Goal: Task Accomplishment & Management: Use online tool/utility

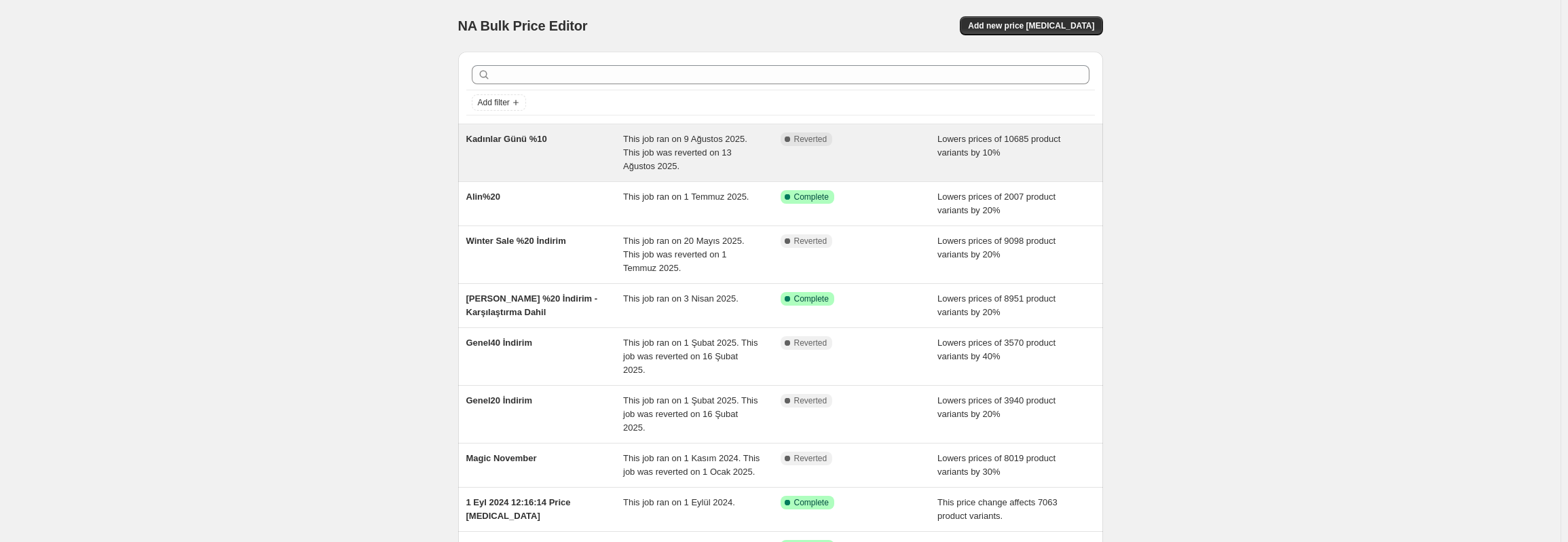
drag, startPoint x: 513, startPoint y: 140, endPoint x: 499, endPoint y: 141, distance: 14.0
click at [499, 141] on span "Kadınlar Günü %10" at bounding box center [507, 139] width 81 height 10
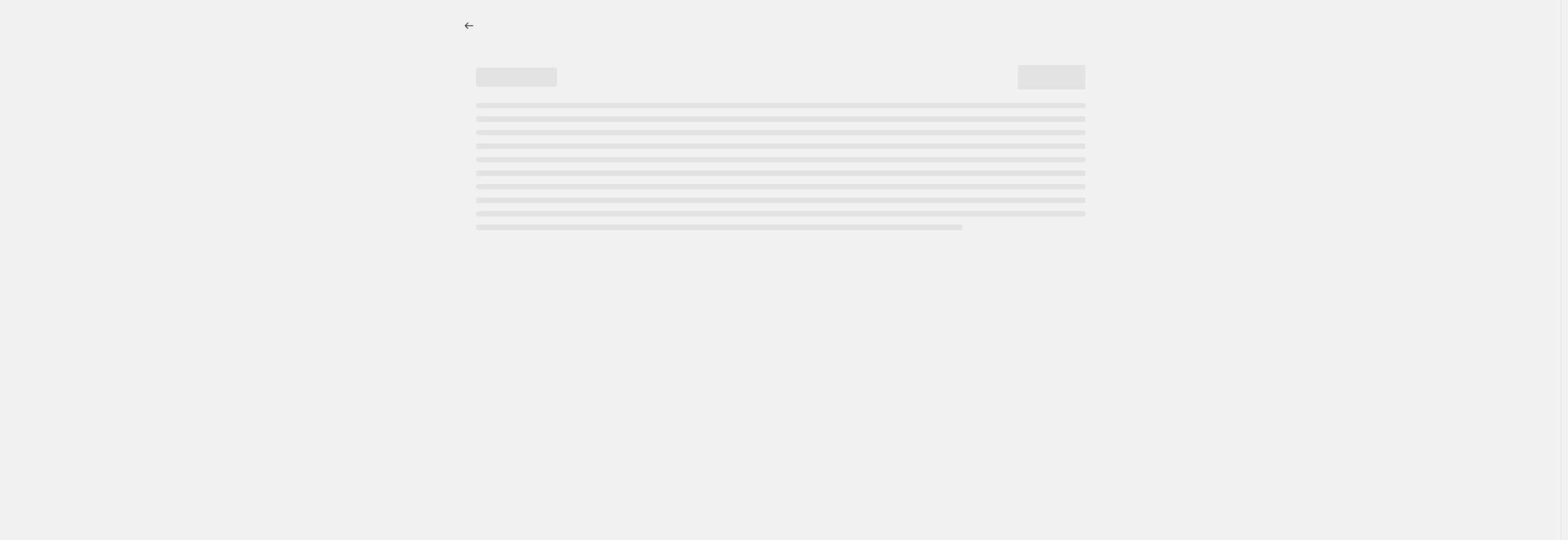
select select "percentage"
select select "no_change"
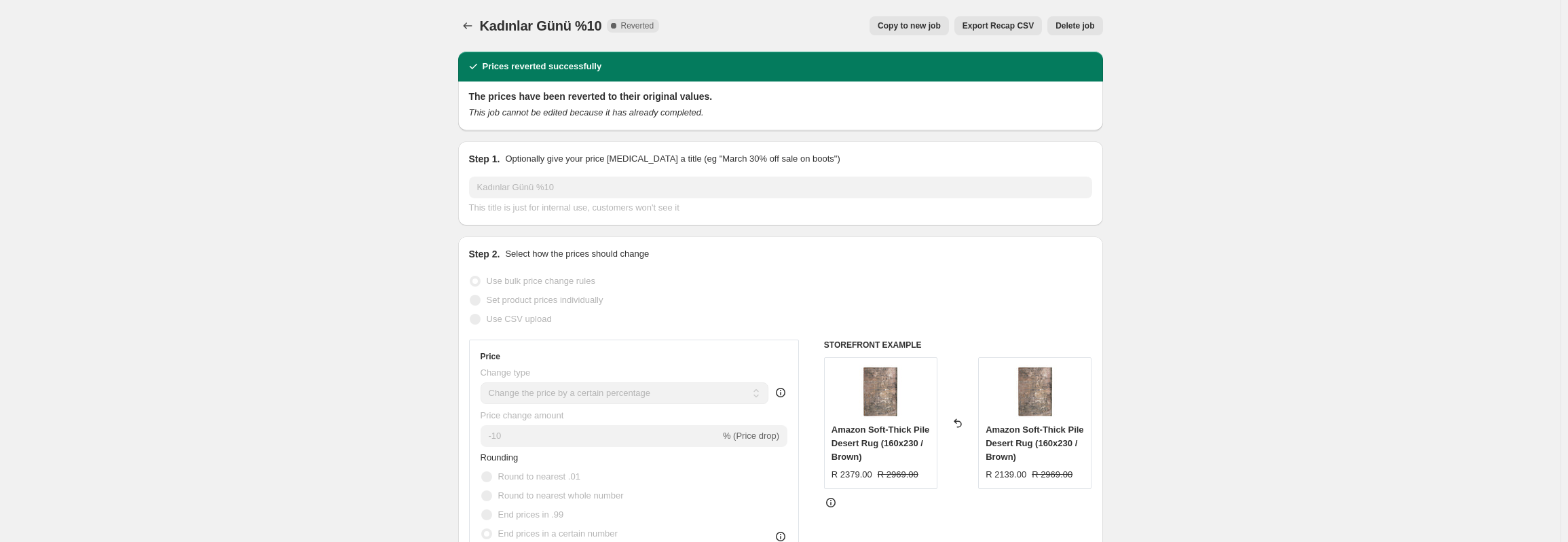
scroll to position [68, 0]
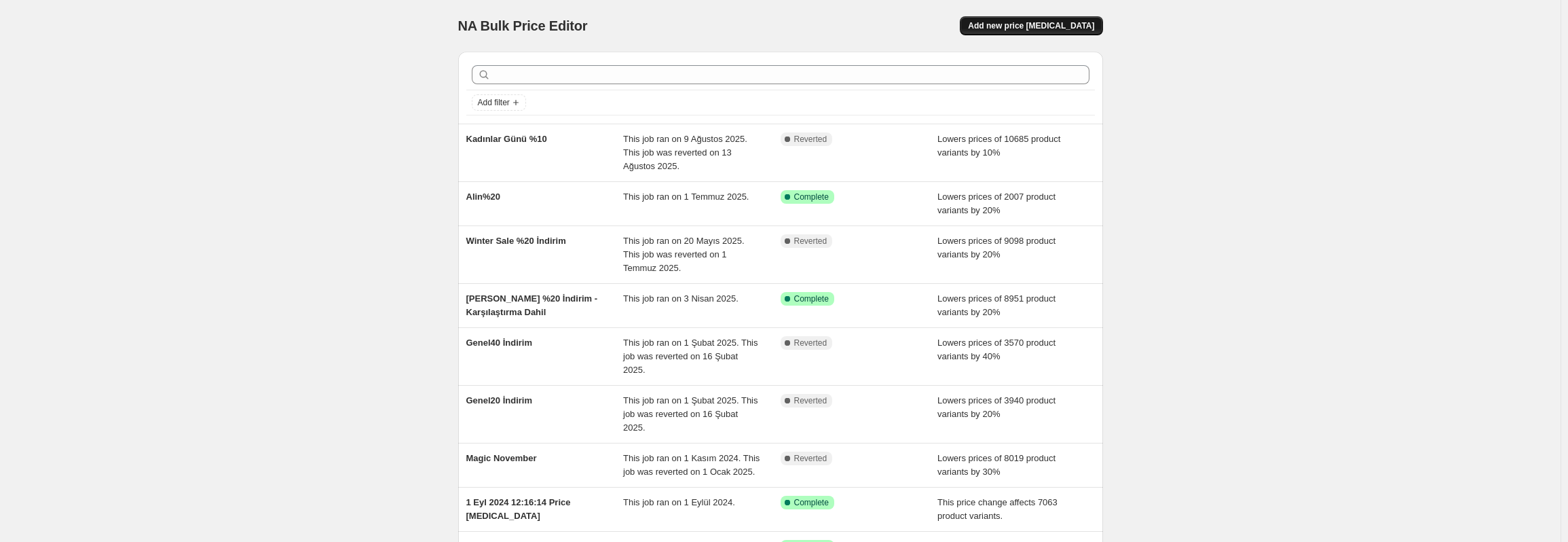
click at [1060, 24] on span "Add new price change job" at bounding box center [1030, 26] width 126 height 11
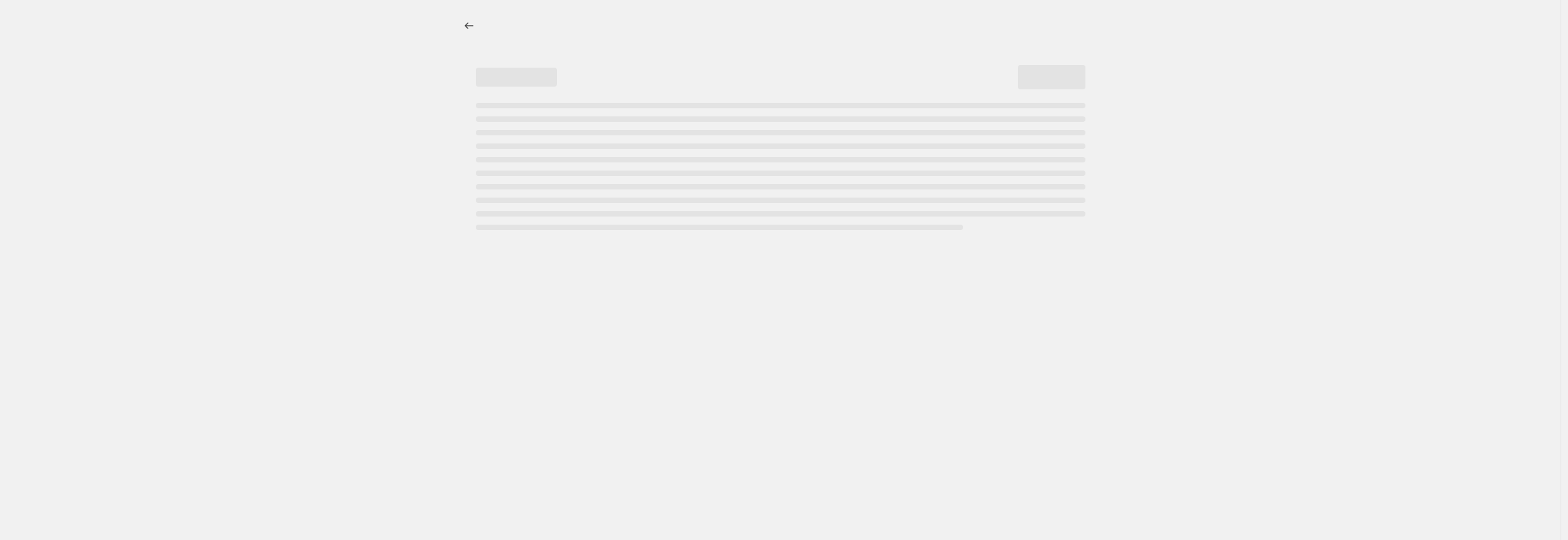
select select "percentage"
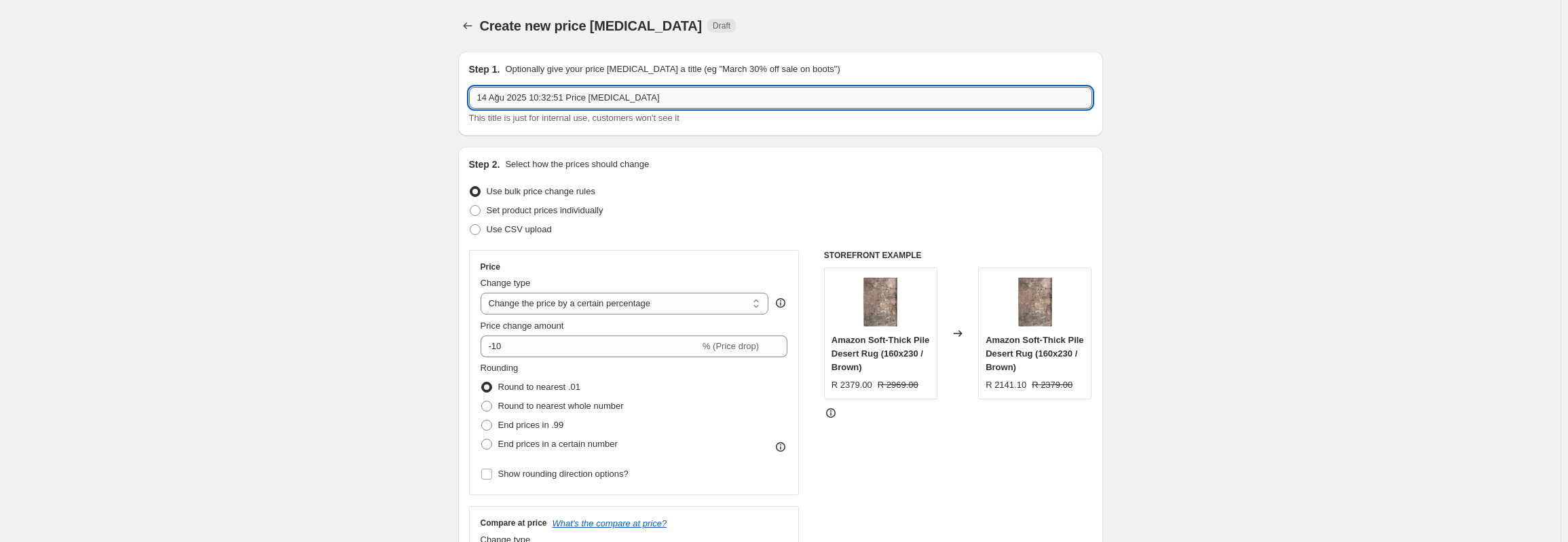
click at [775, 95] on input "14 Ağu 2025 10:32:51 Price change job" at bounding box center [781, 97] width 623 height 21
type input "%10 Zam (Kargo İçin Yapılıyor)"
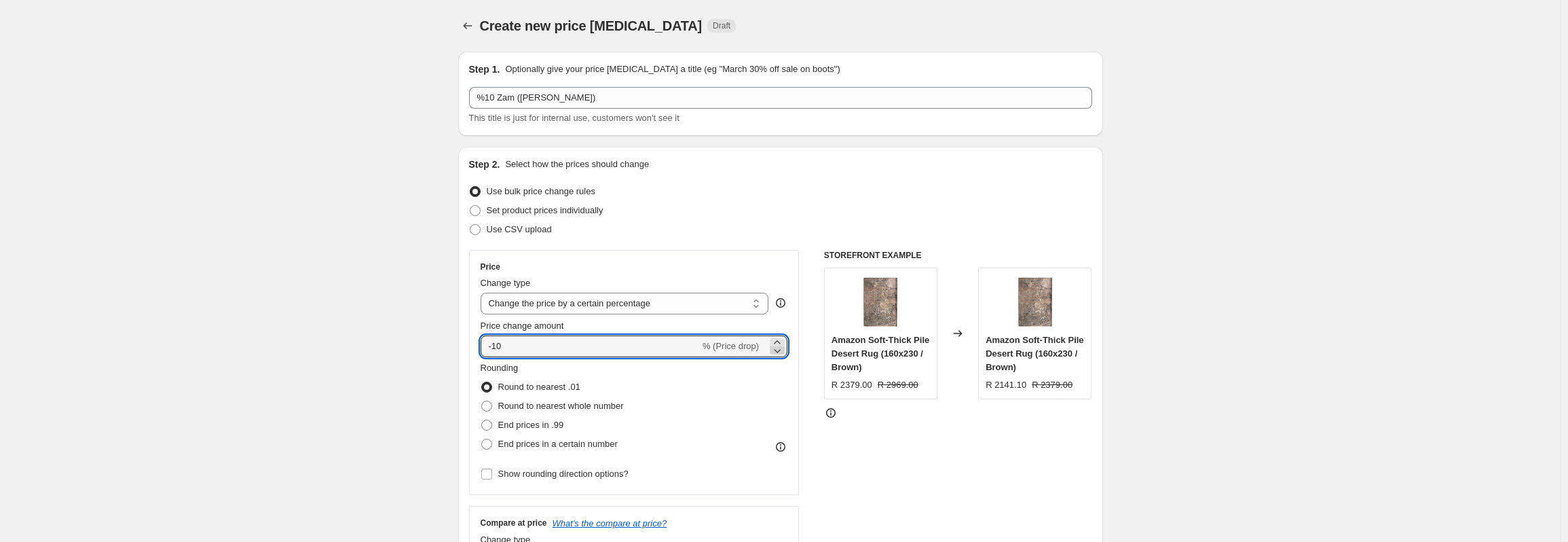
click at [784, 343] on icon at bounding box center [777, 350] width 13 height 13
click at [784, 351] on icon at bounding box center [777, 350] width 13 height 13
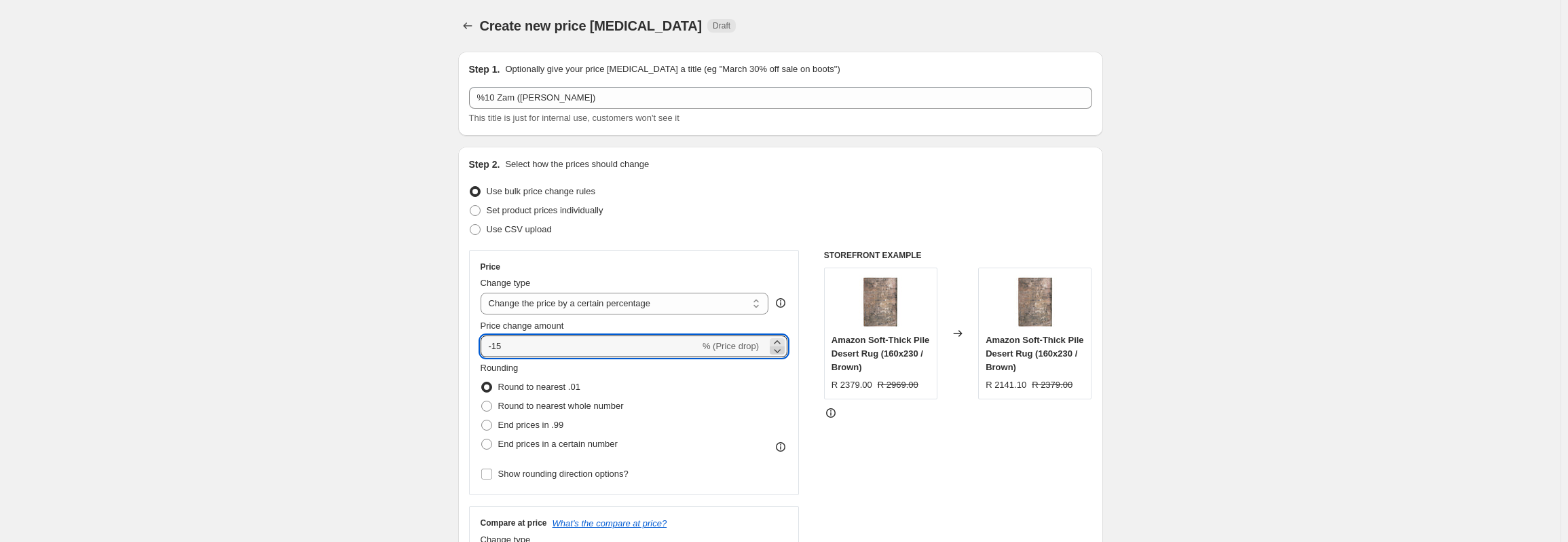
click at [784, 351] on icon at bounding box center [777, 350] width 13 height 13
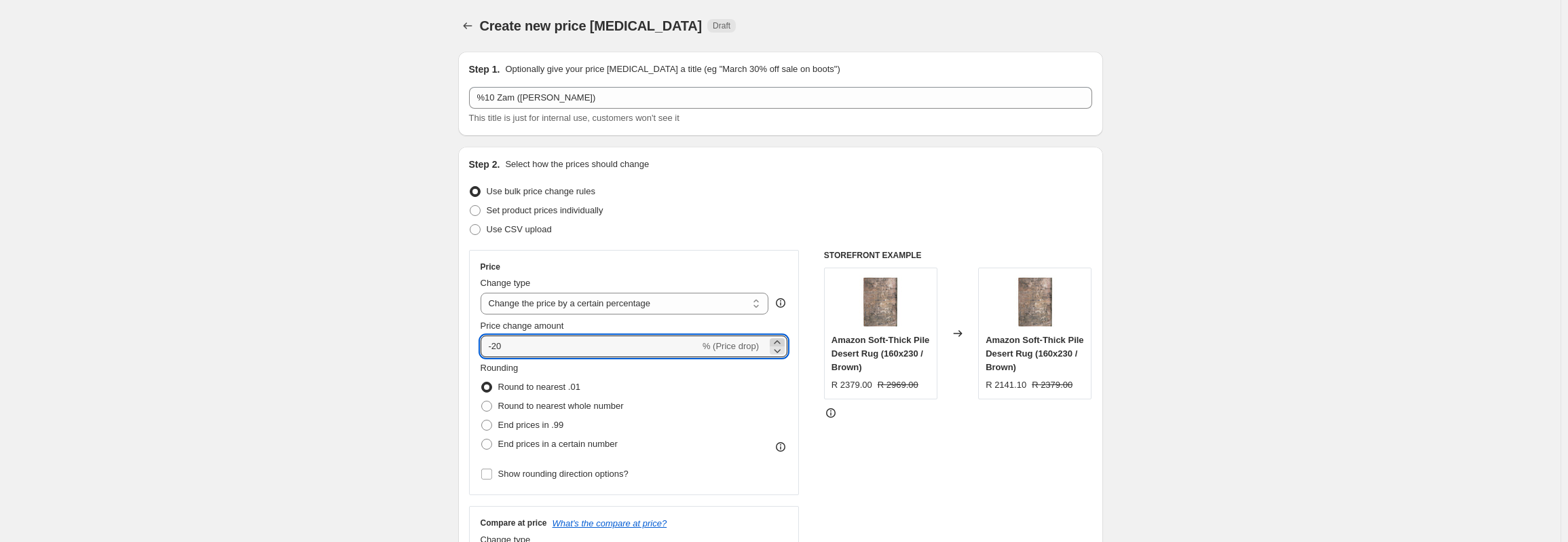
click at [778, 337] on icon at bounding box center [777, 342] width 13 height 13
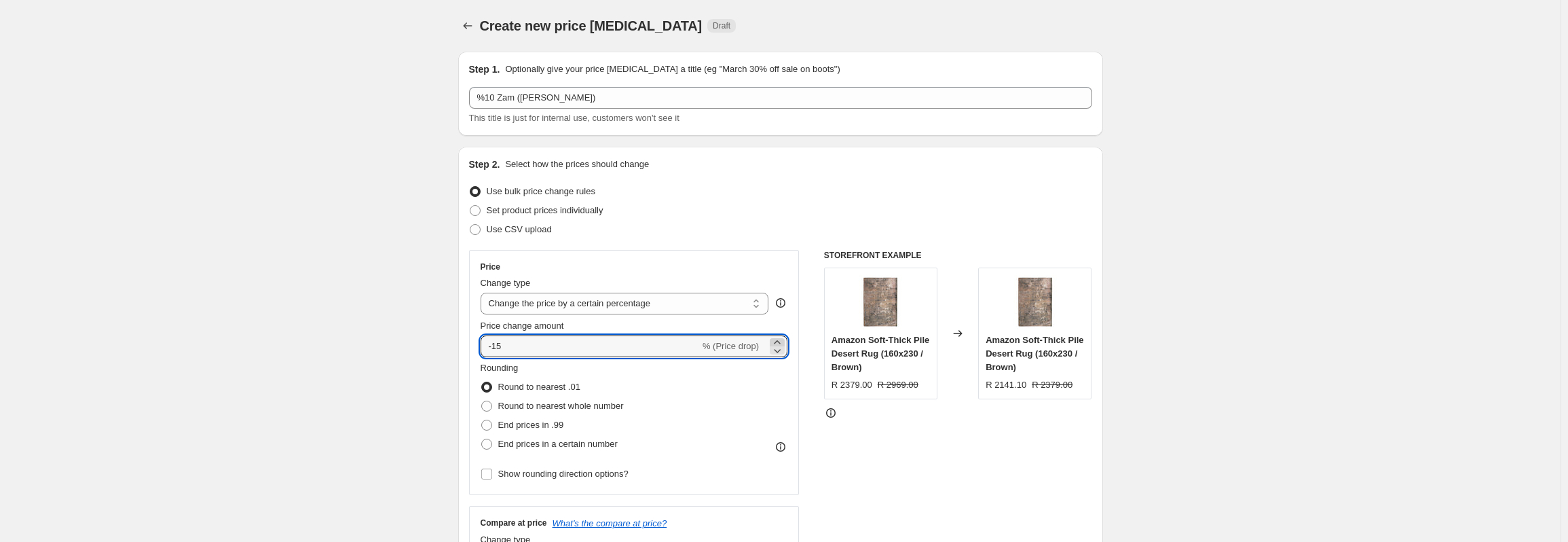
click at [778, 337] on icon at bounding box center [777, 342] width 13 height 13
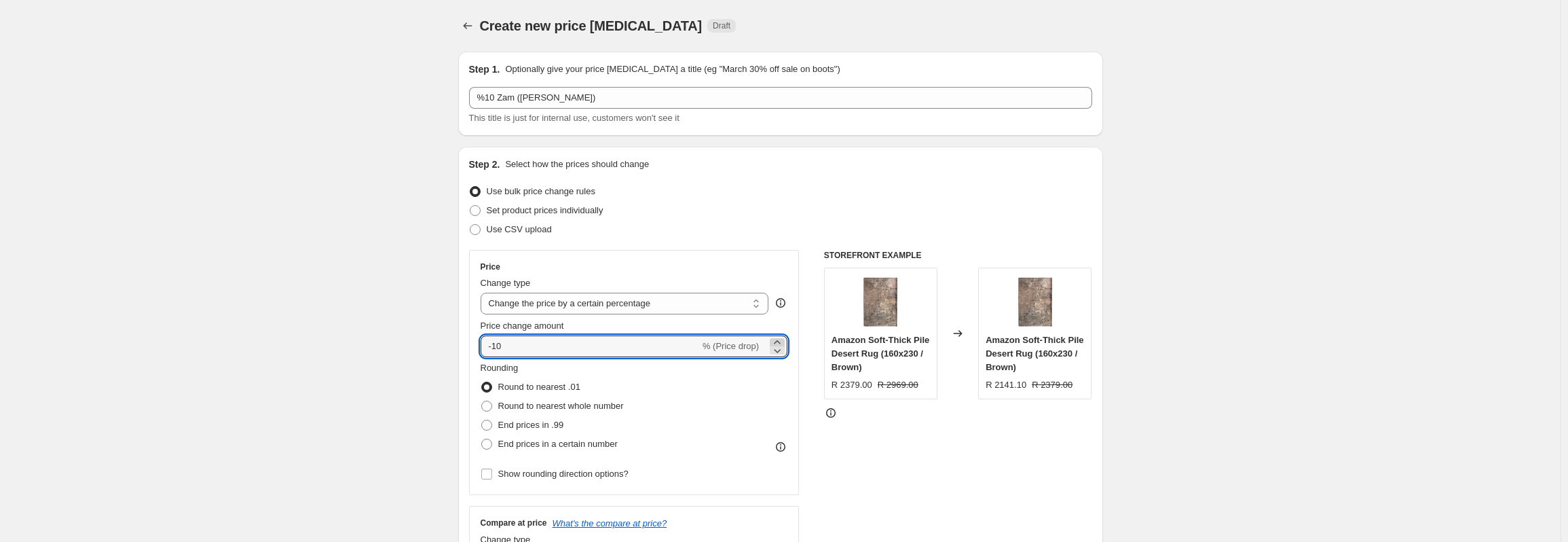
click at [778, 337] on icon at bounding box center [777, 342] width 13 height 13
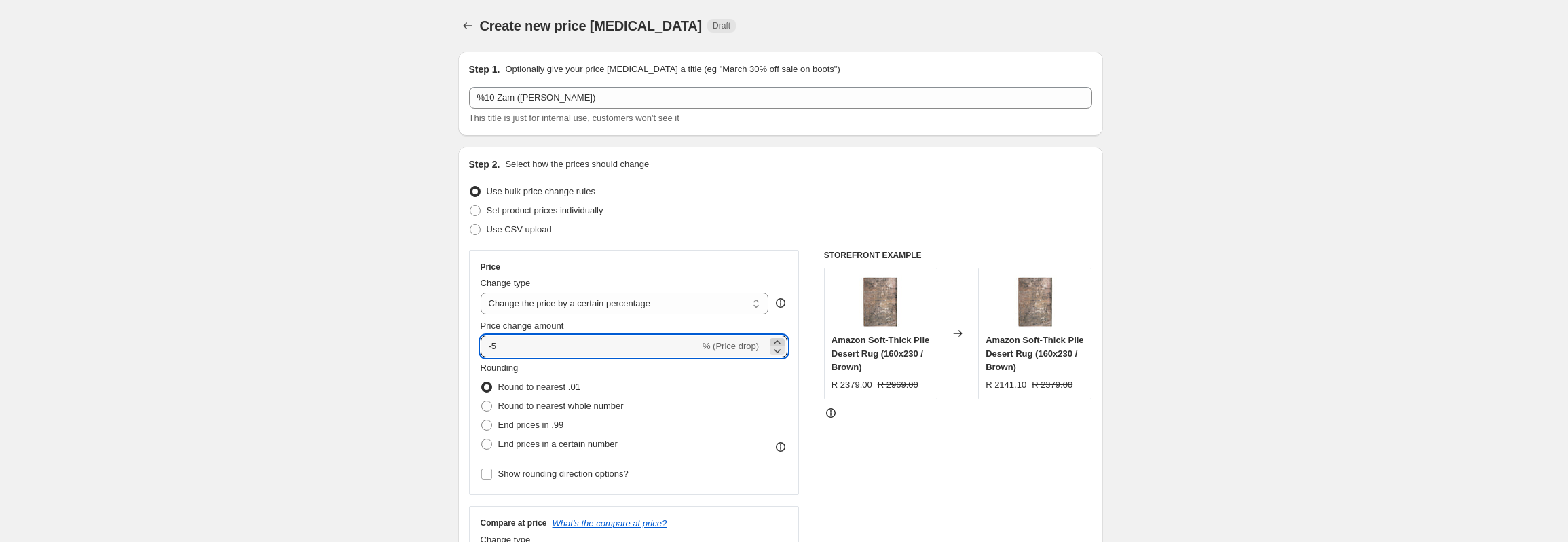
click at [778, 337] on icon at bounding box center [777, 342] width 13 height 13
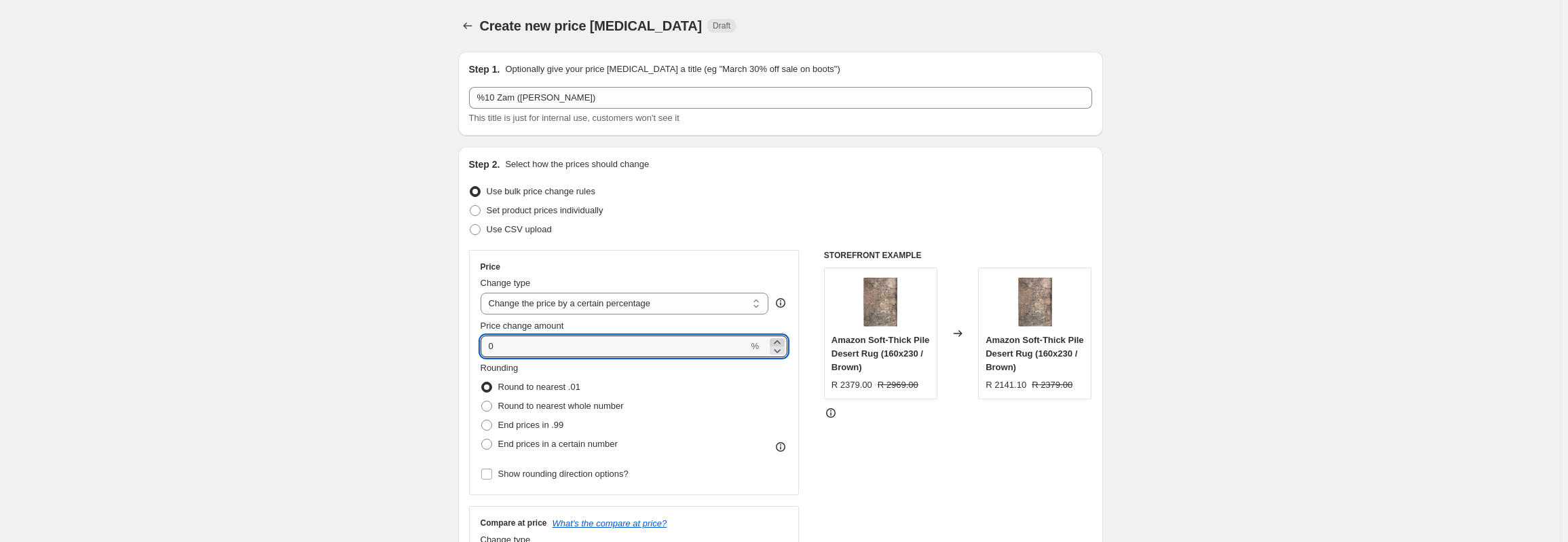
click at [778, 337] on icon at bounding box center [777, 342] width 13 height 13
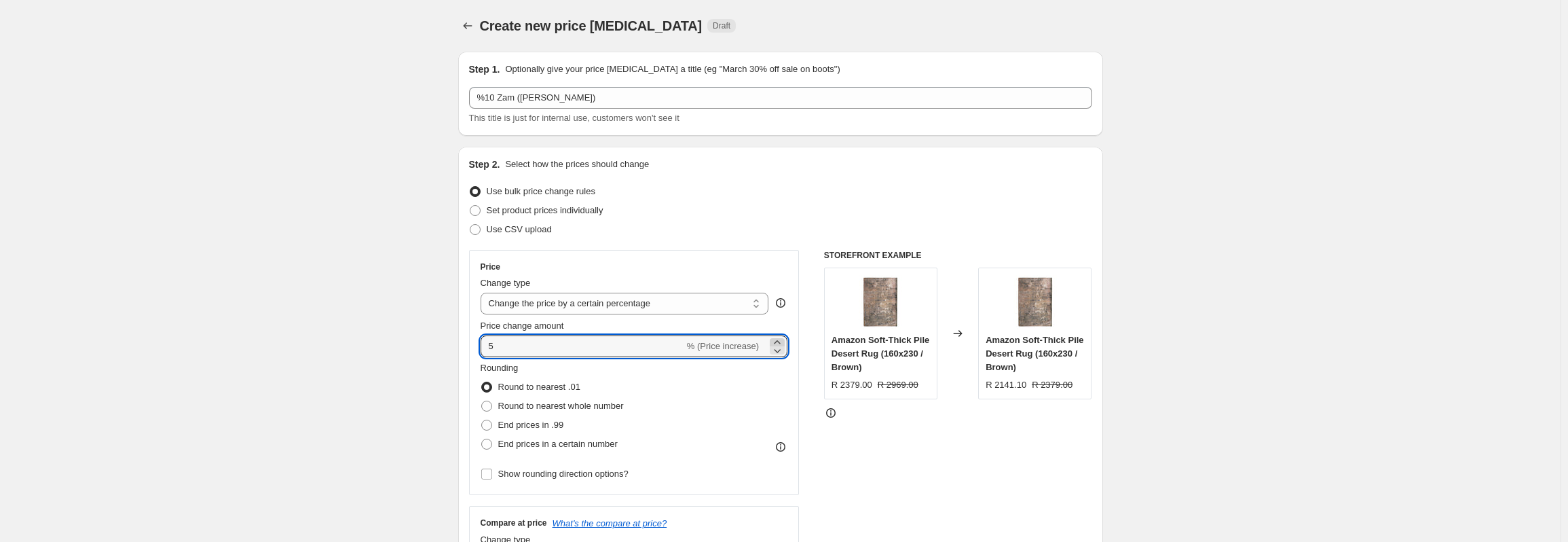
click at [778, 337] on icon at bounding box center [777, 342] width 13 height 13
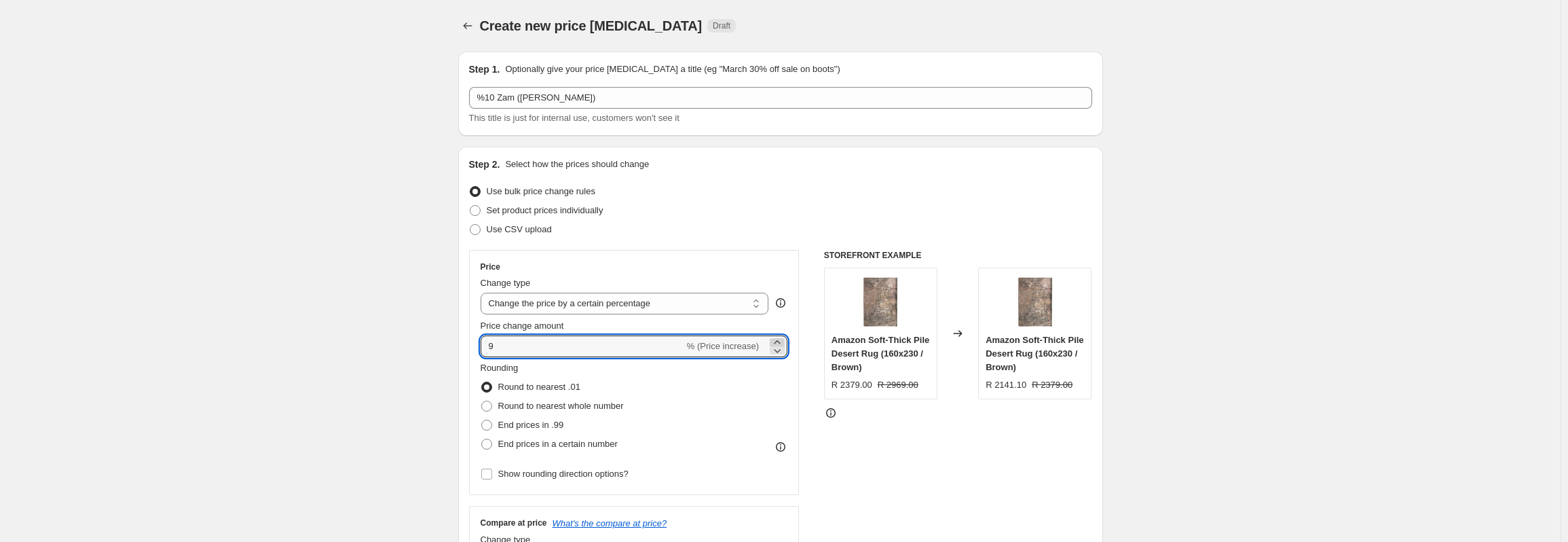
type input "10"
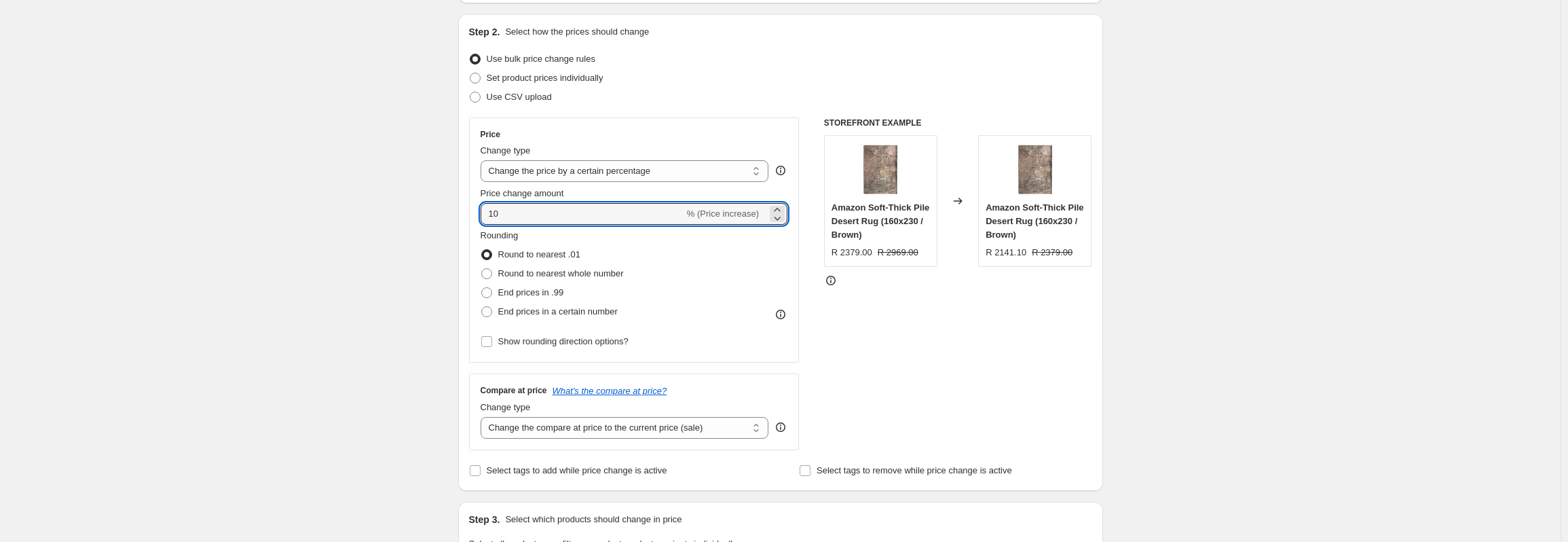
scroll to position [136, 0]
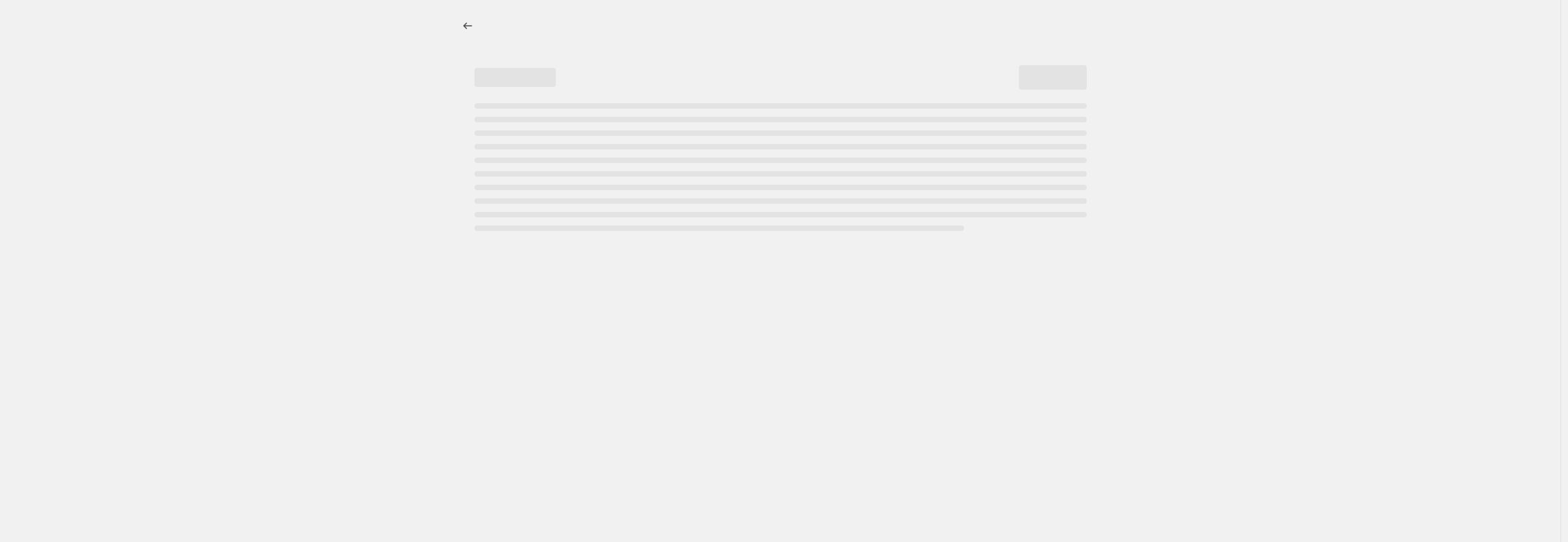
select select "percentage"
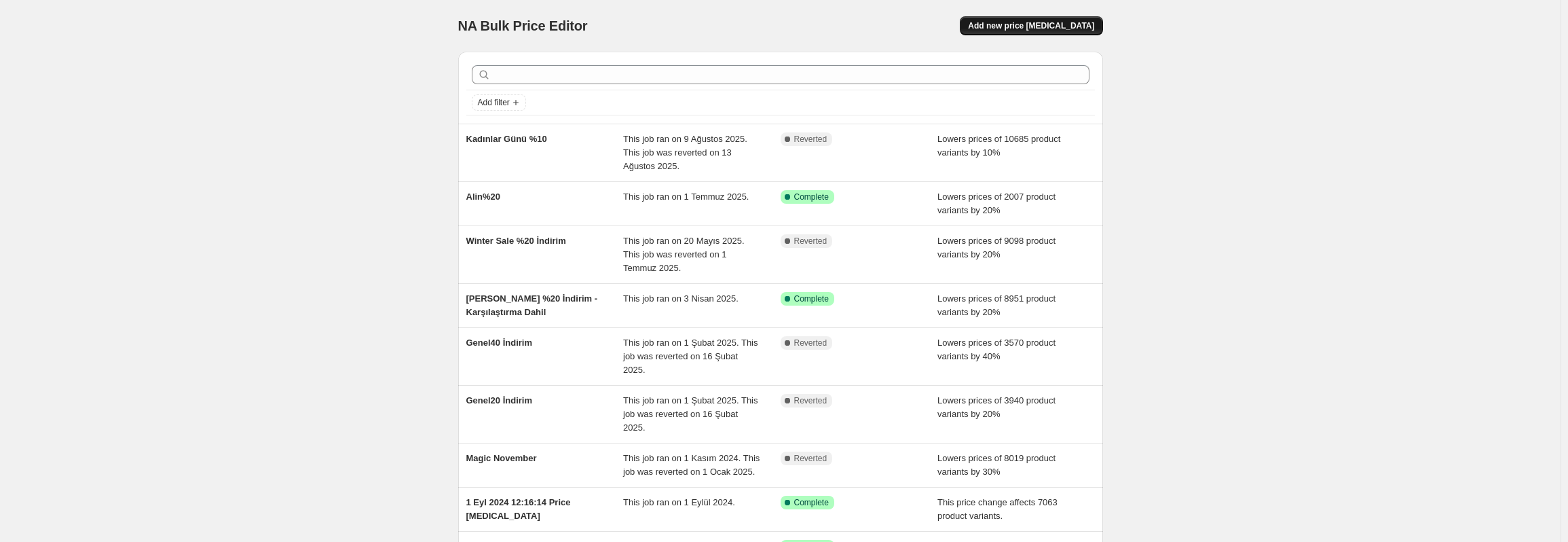
click at [1079, 18] on button "Add new price change job" at bounding box center [1031, 26] width 143 height 19
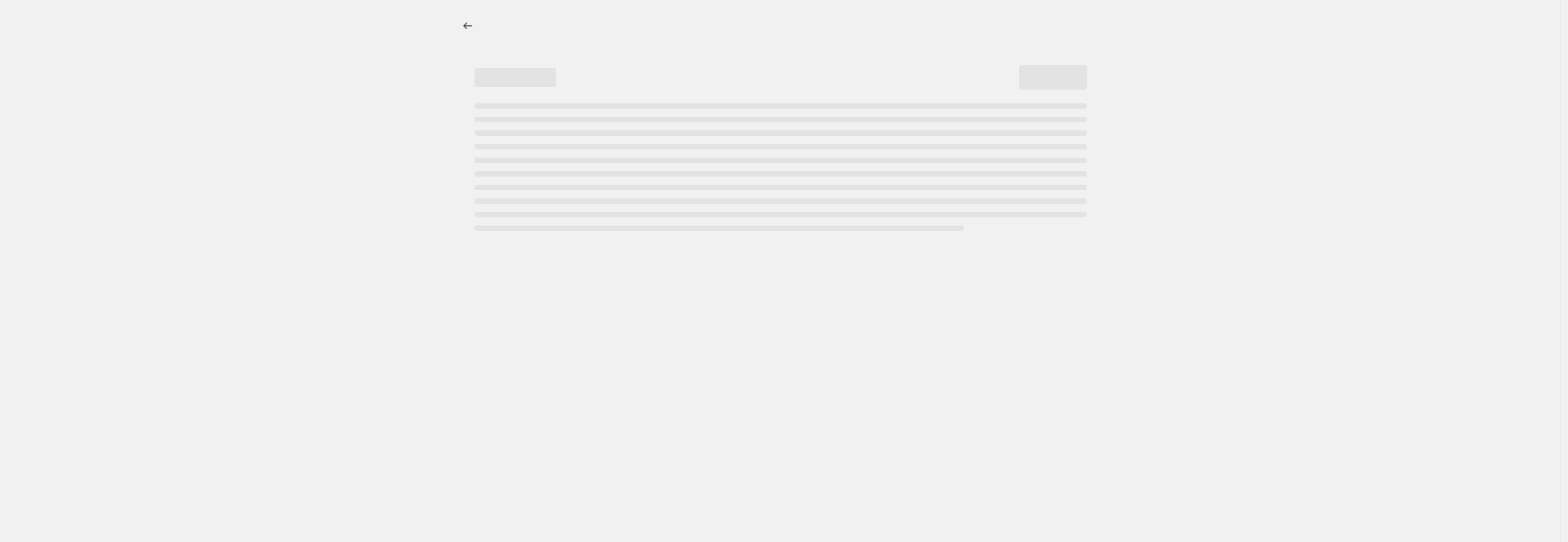
select select "percentage"
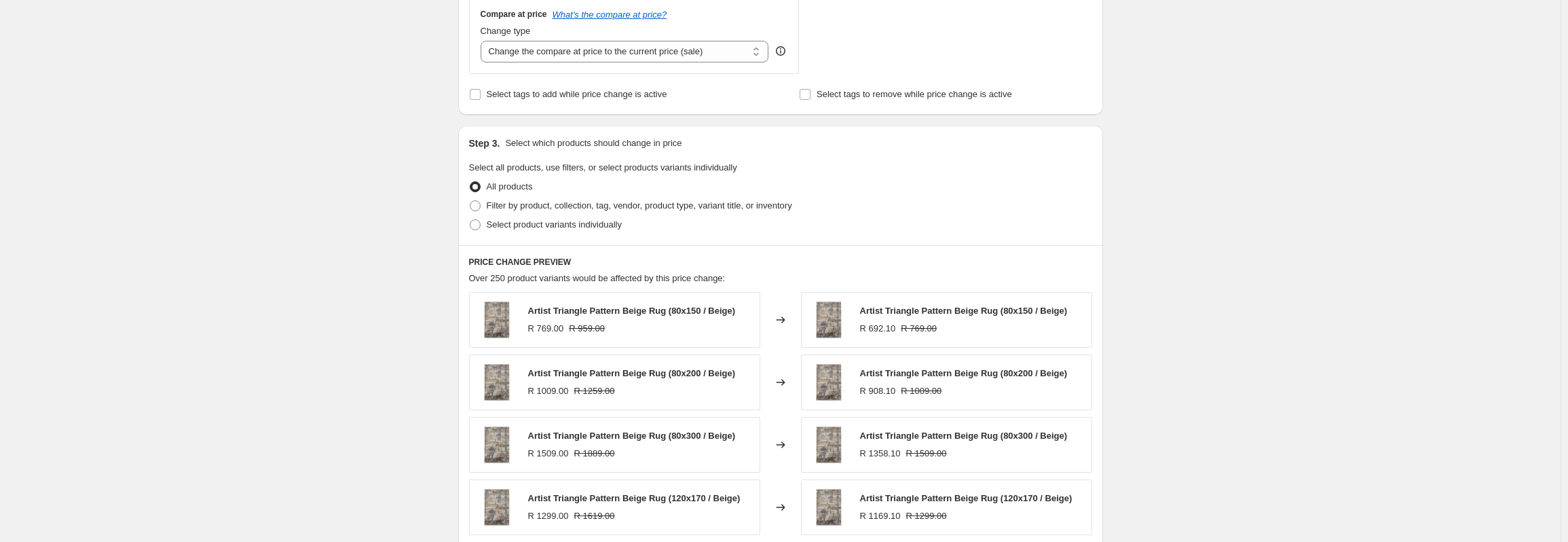
scroll to position [543, 0]
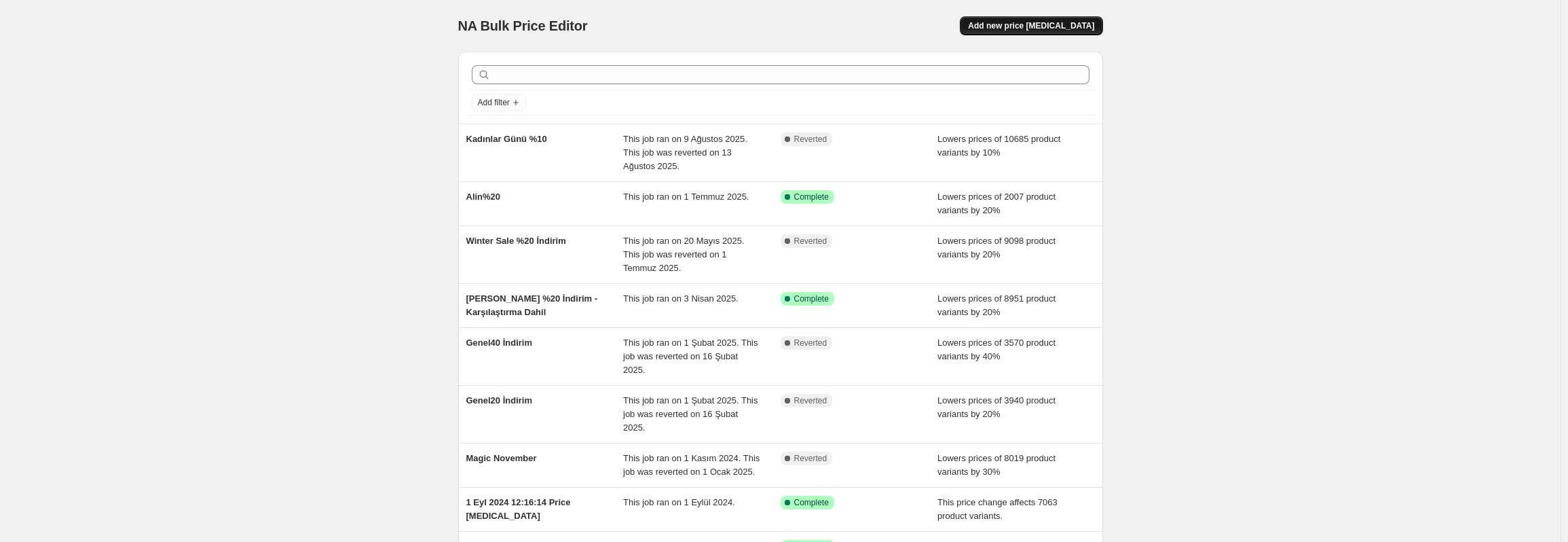
click at [1032, 24] on span "Add new price [MEDICAL_DATA]" at bounding box center [1030, 26] width 126 height 11
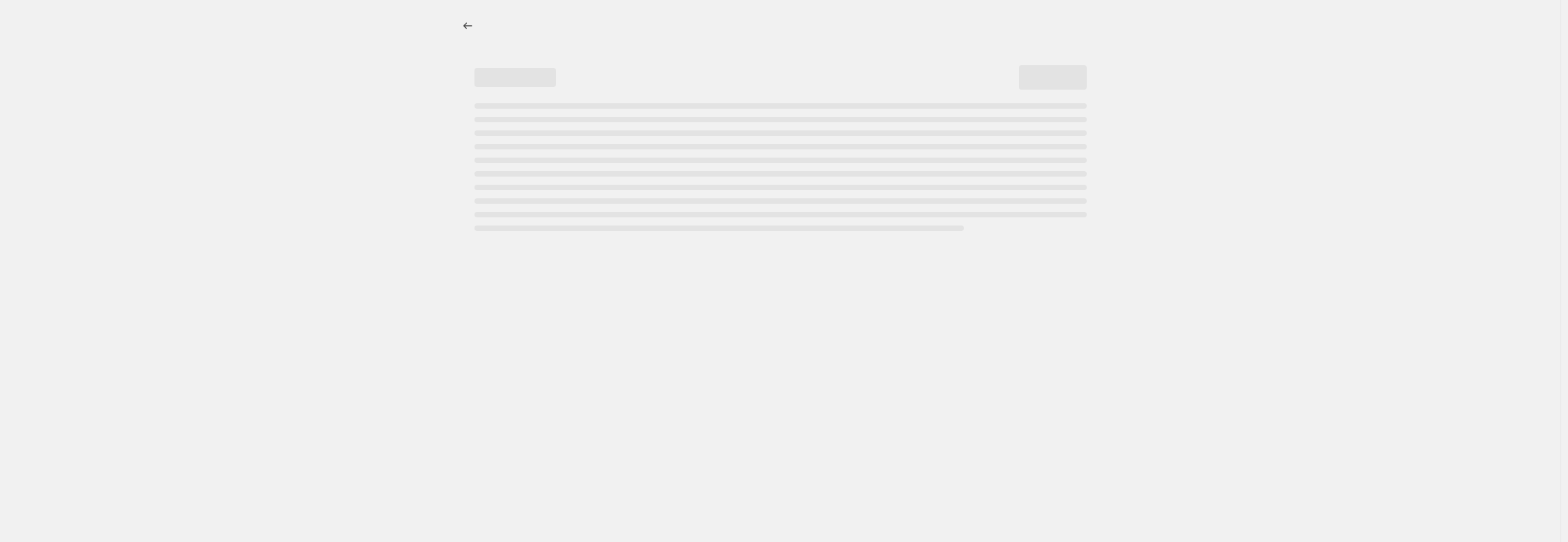
select select "percentage"
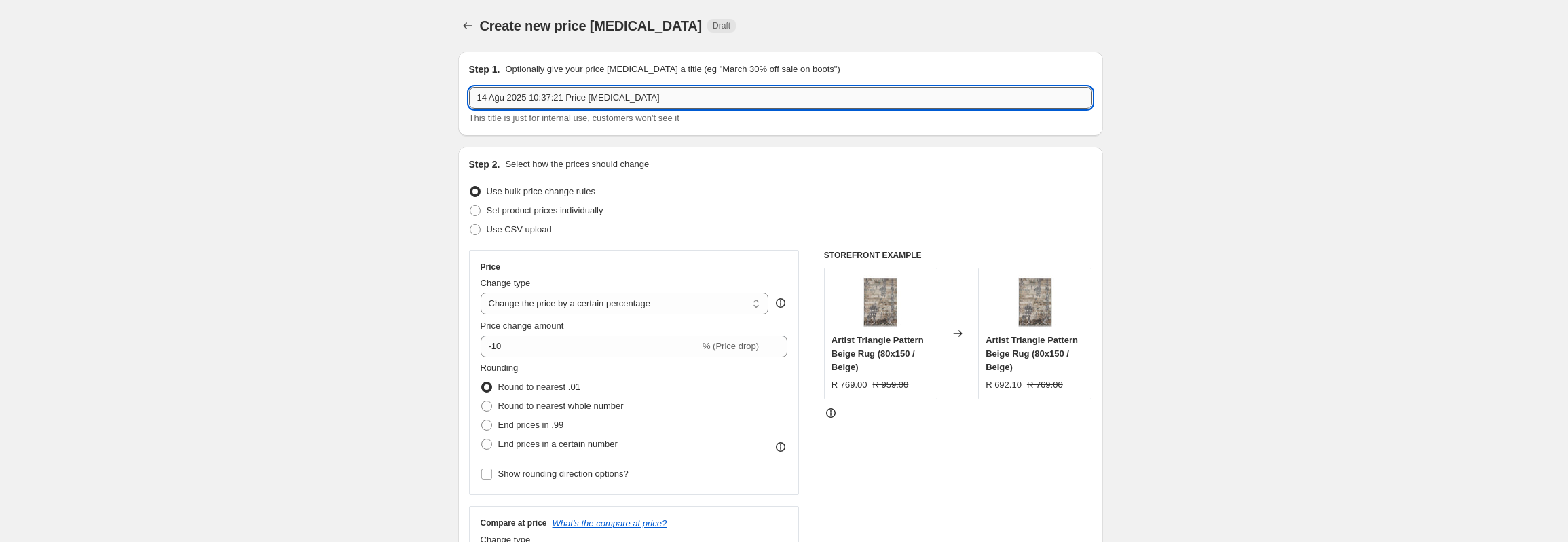
click at [572, 99] on input "14 Ağu 2025 10:37:21 Price change job" at bounding box center [781, 97] width 623 height 21
type input "!"
type input "%10 Zam (Kargo Ücretleri İçin"
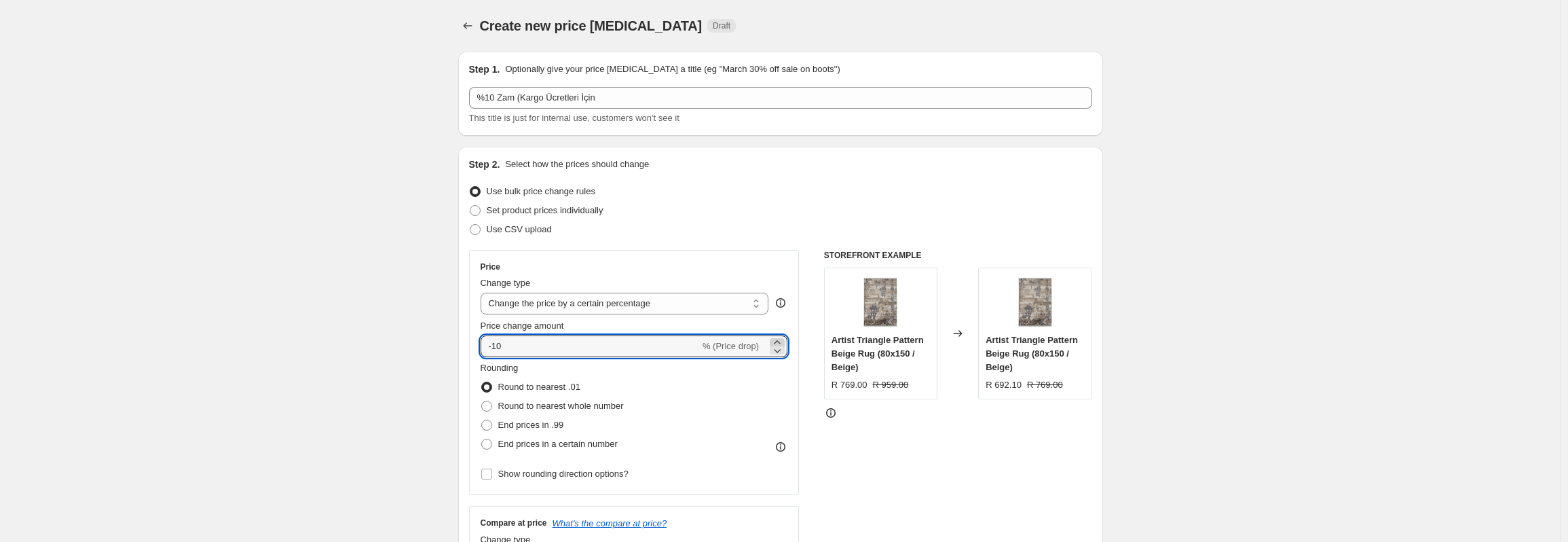
click at [781, 337] on icon at bounding box center [777, 342] width 13 height 13
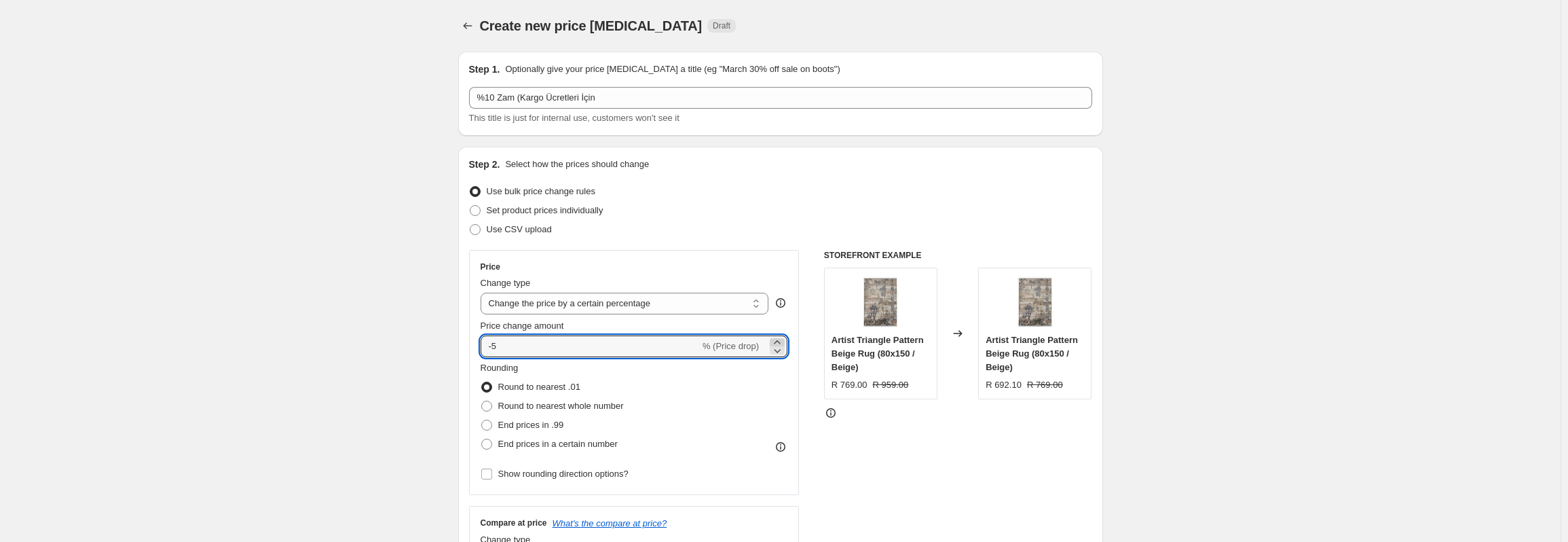
click at [781, 337] on icon at bounding box center [777, 342] width 13 height 13
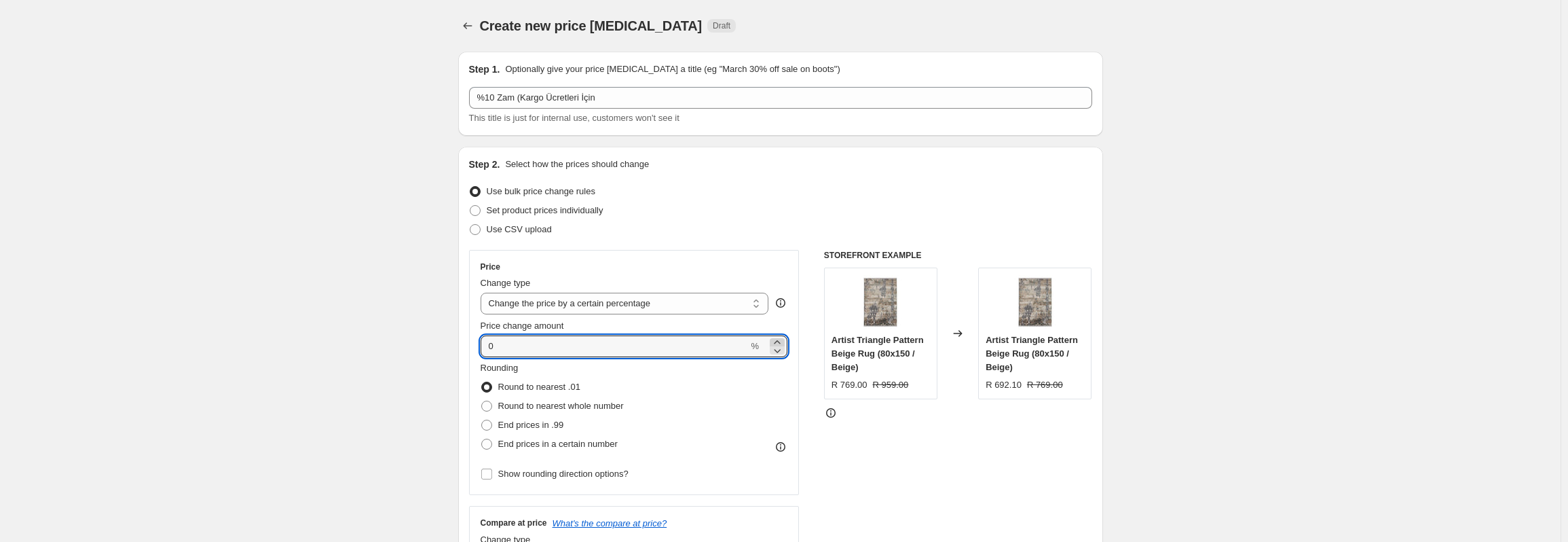
click at [781, 337] on icon at bounding box center [777, 342] width 13 height 13
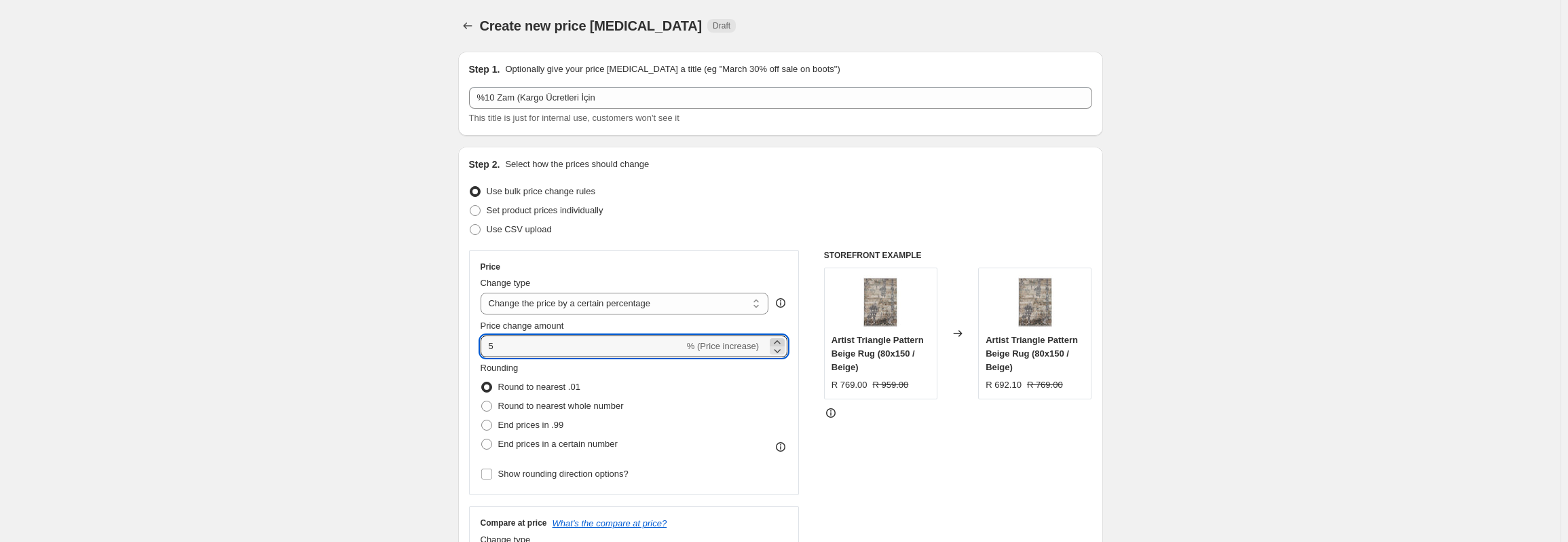
click at [781, 337] on icon at bounding box center [777, 342] width 13 height 13
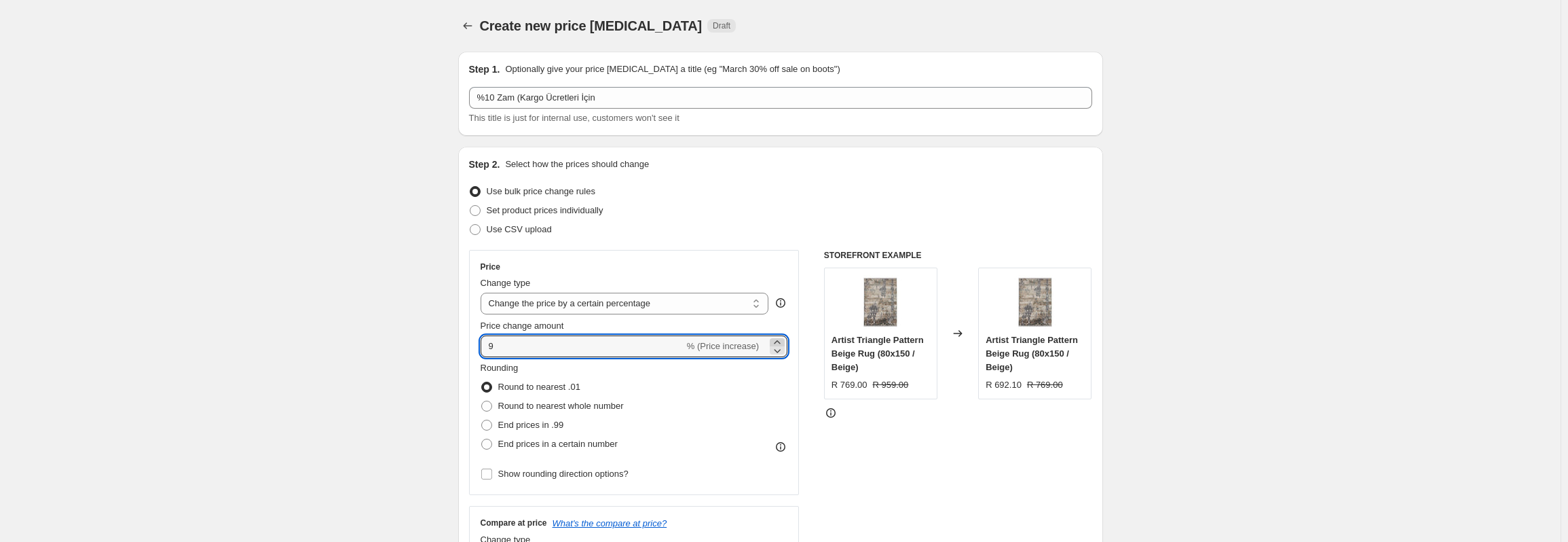
type input "10"
click at [918, 441] on div "STOREFRONT EXAMPLE Artist Triangle Pattern Beige Rug (80x150 / Beige) R 769.00 …" at bounding box center [958, 416] width 268 height 333
click at [555, 443] on span "End prices in a certain number" at bounding box center [558, 443] width 119 height 10
click at [482, 439] on input "End prices in a certain number" at bounding box center [482, 438] width 1 height 1
radio input "true"
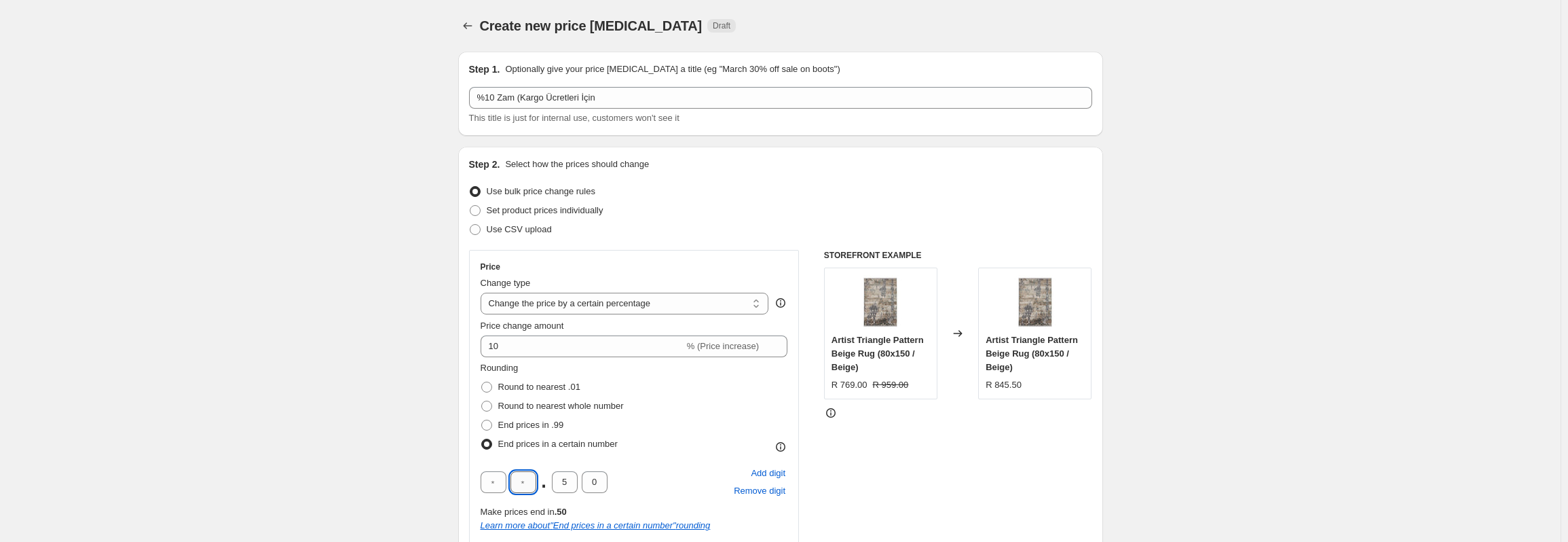
click at [532, 479] on input "text" at bounding box center [523, 482] width 26 height 21
type input "9"
click at [563, 479] on input "5" at bounding box center [564, 482] width 26 height 21
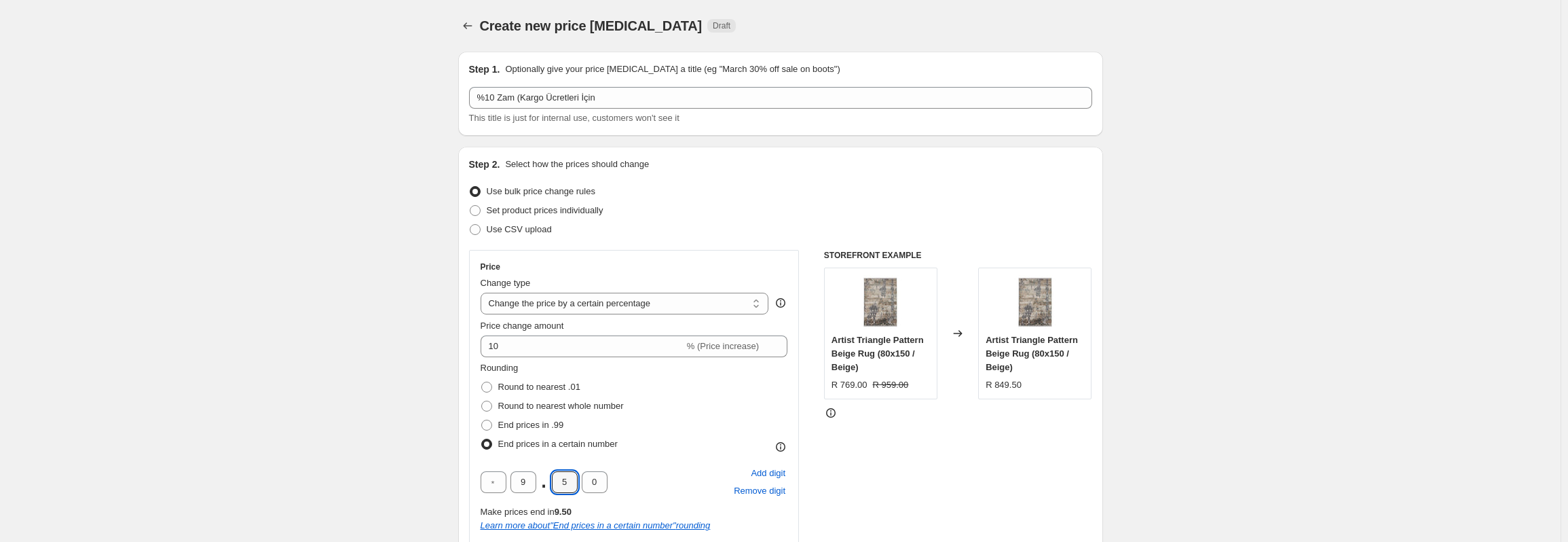
type input "0"
click at [653, 468] on div "9 . 0 0 Add digit Remove digit" at bounding box center [635, 482] width 308 height 35
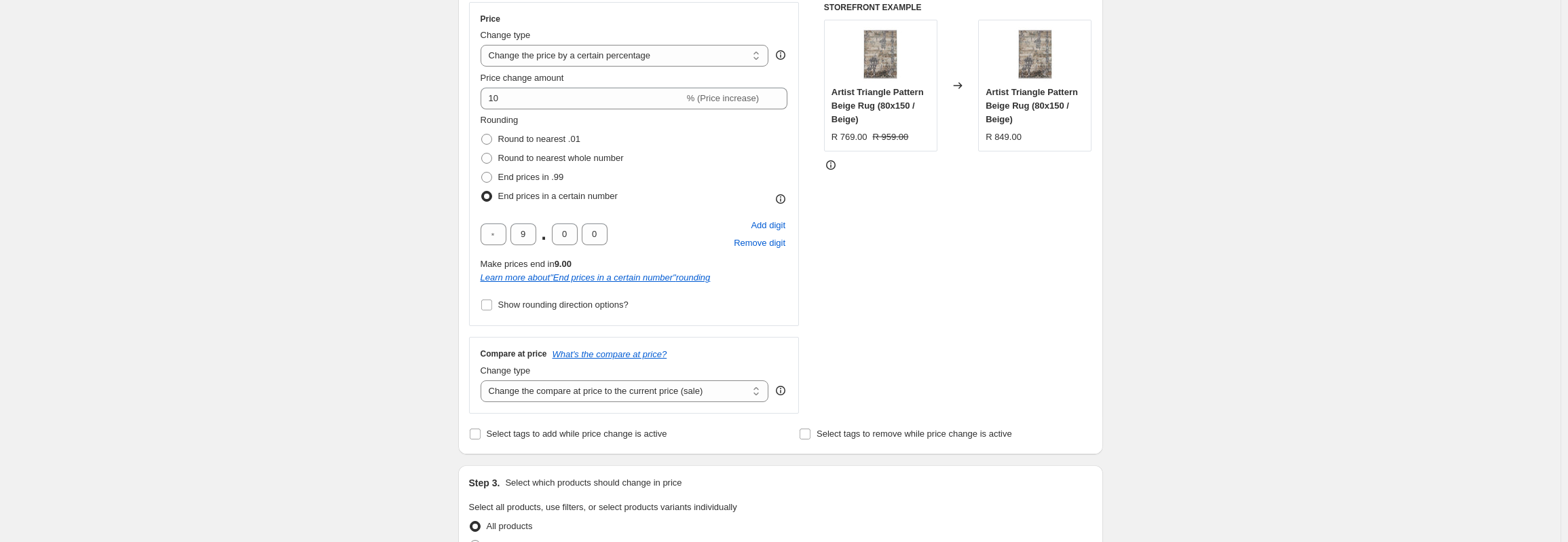
scroll to position [272, 0]
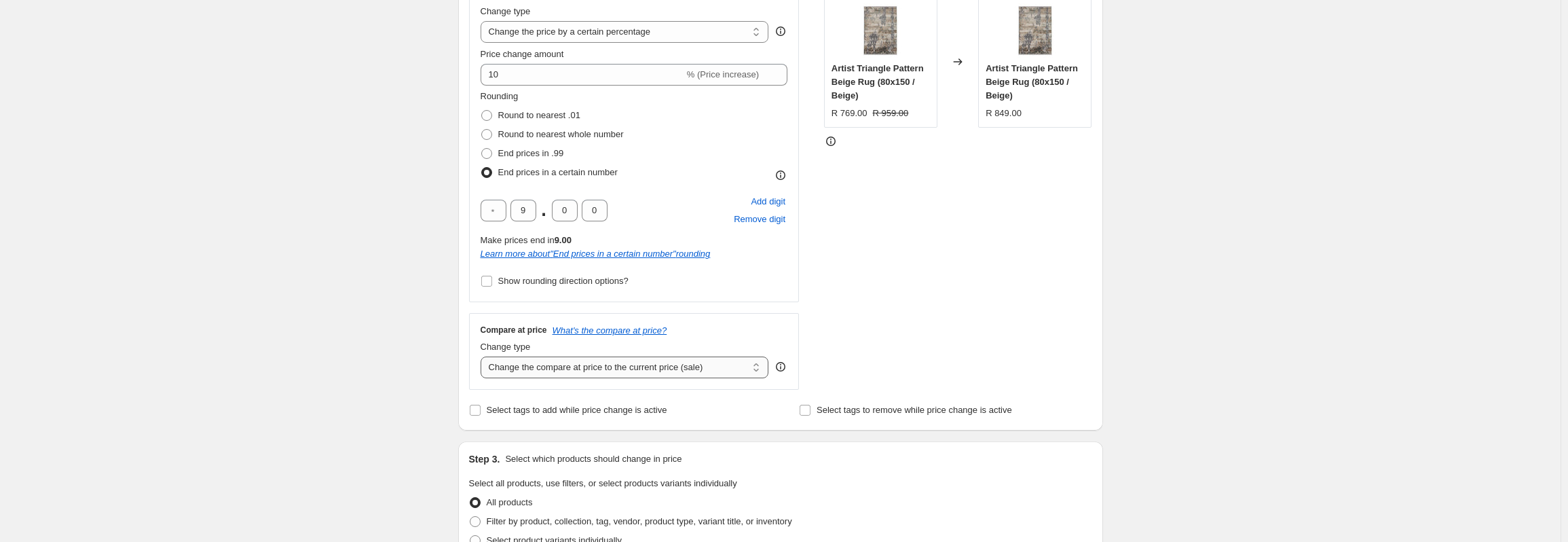
click at [606, 367] on select "Change the compare at price to the current price (sale) Change the compare at p…" at bounding box center [625, 367] width 289 height 21
click at [483, 356] on select "Change the compare at price to the current price (sale) Change the compare at p…" at bounding box center [625, 367] width 289 height 21
click at [643, 374] on select "Change the compare at price to the current price (sale) Change the compare at p…" at bounding box center [625, 367] width 289 height 21
click at [643, 365] on select "Change the compare at price to the current price (sale) Change the compare at p…" at bounding box center [625, 367] width 289 height 21
click at [638, 372] on select "Change the compare at price to the current price (sale) Change the compare at p…" at bounding box center [625, 367] width 289 height 21
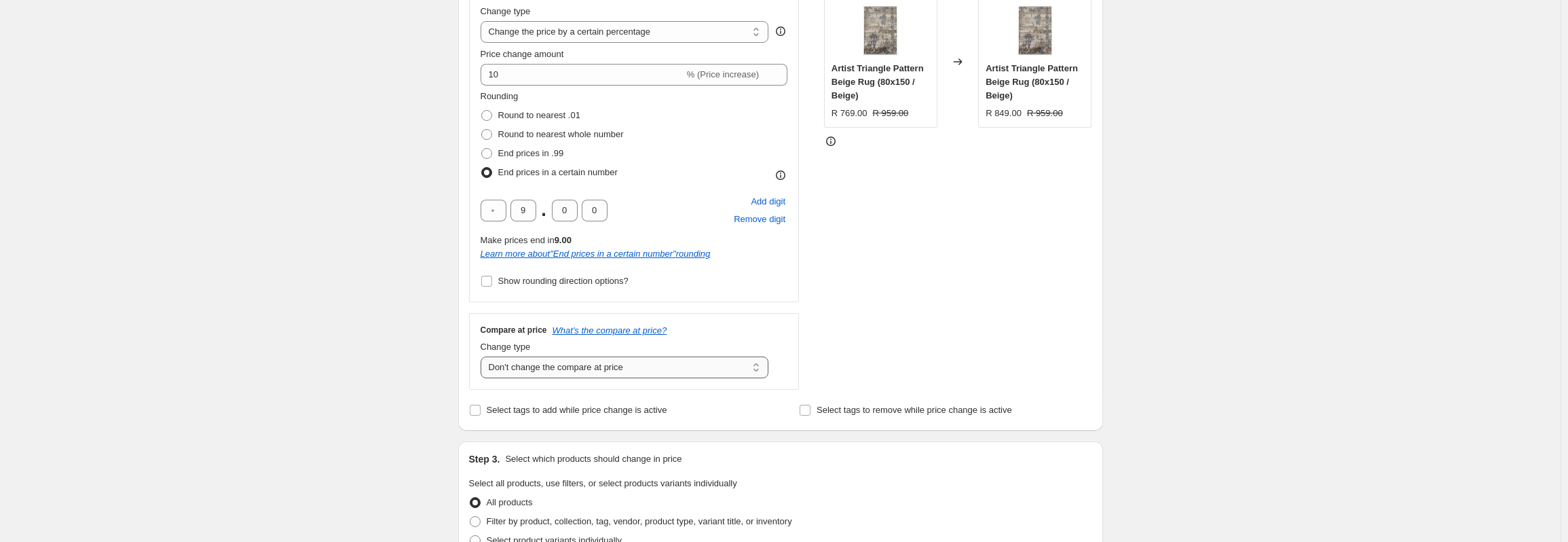
click at [638, 372] on select "Change the compare at price to the current price (sale) Change the compare at p…" at bounding box center [625, 367] width 289 height 21
select select "percentage"
click at [483, 356] on select "Change the compare at price to the current price (sale) Change the compare at p…" at bounding box center [625, 367] width 289 height 21
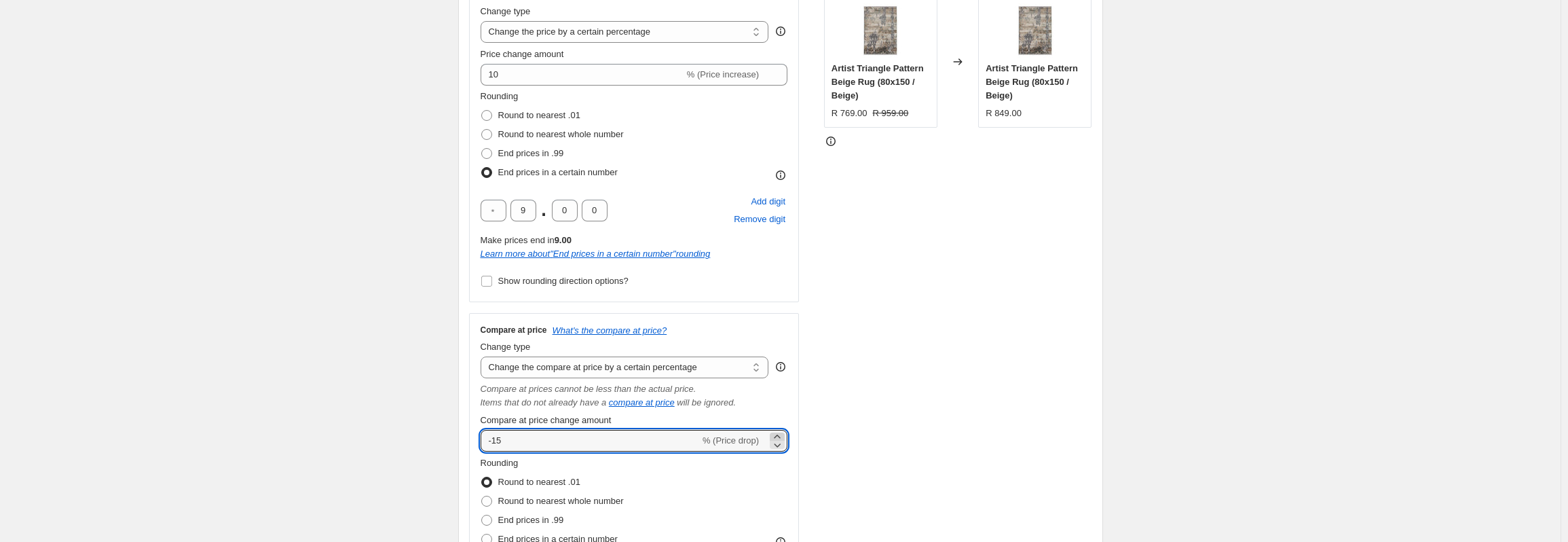
click at [779, 435] on icon at bounding box center [777, 436] width 13 height 13
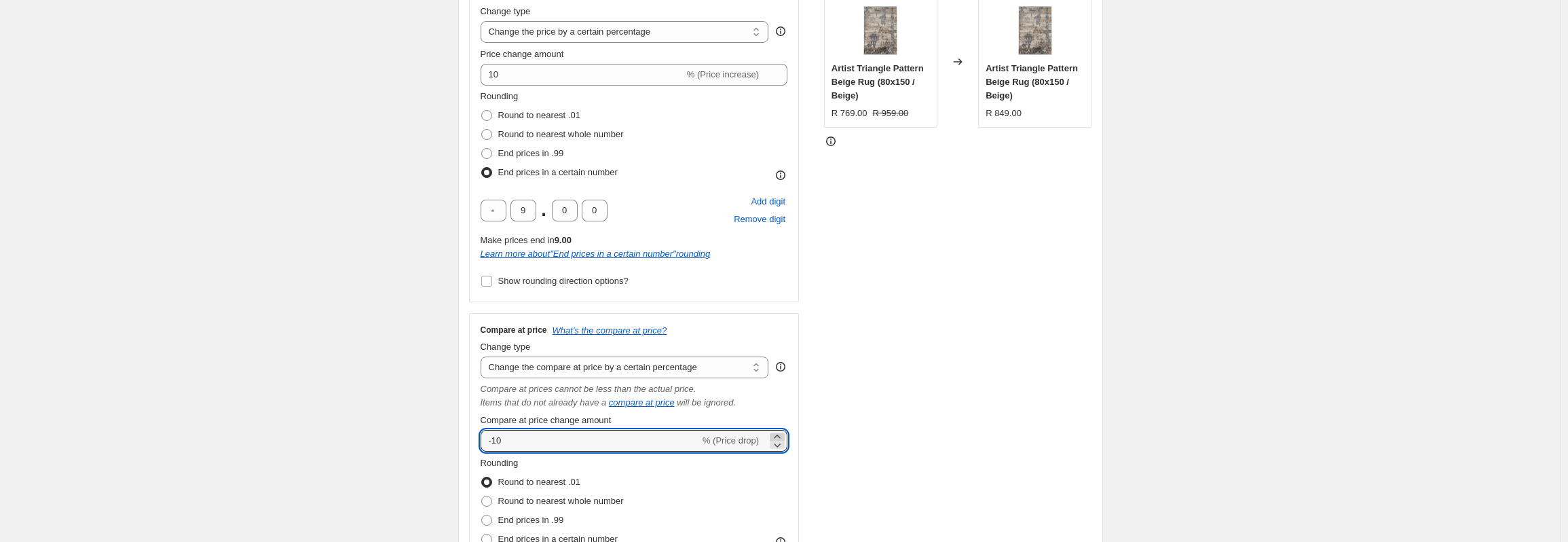
click at [779, 435] on icon at bounding box center [777, 436] width 13 height 13
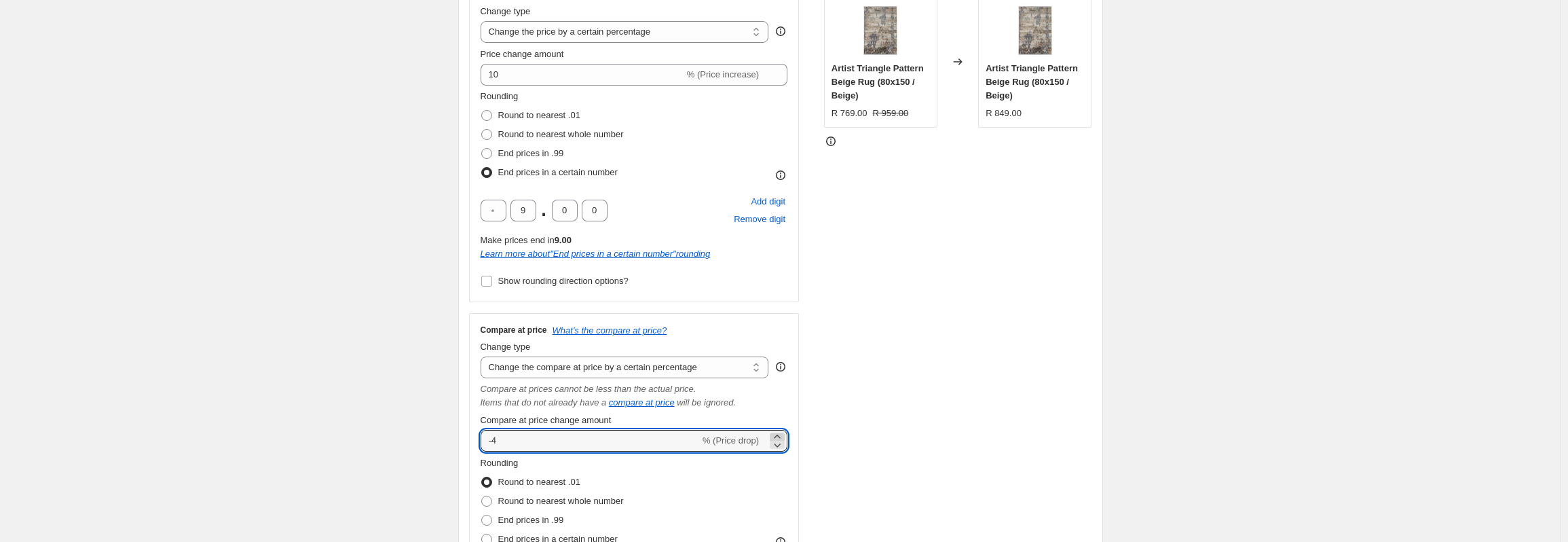
click at [779, 435] on icon at bounding box center [777, 436] width 13 height 13
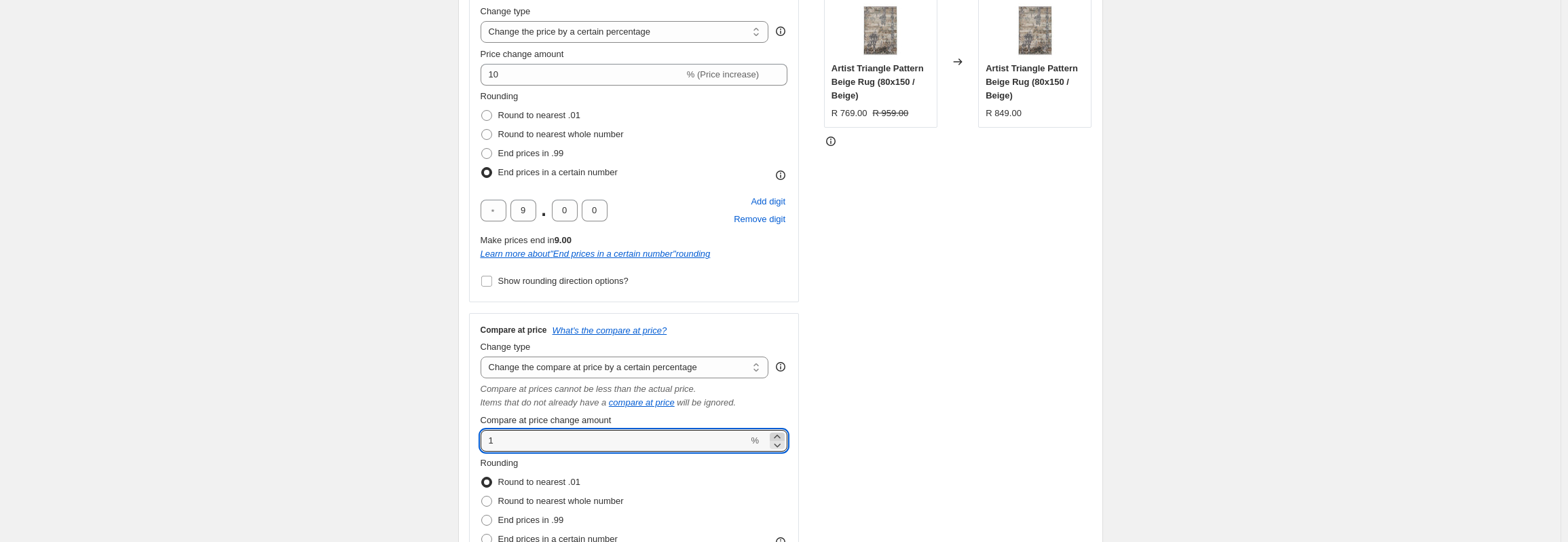
click at [779, 435] on icon at bounding box center [777, 436] width 13 height 13
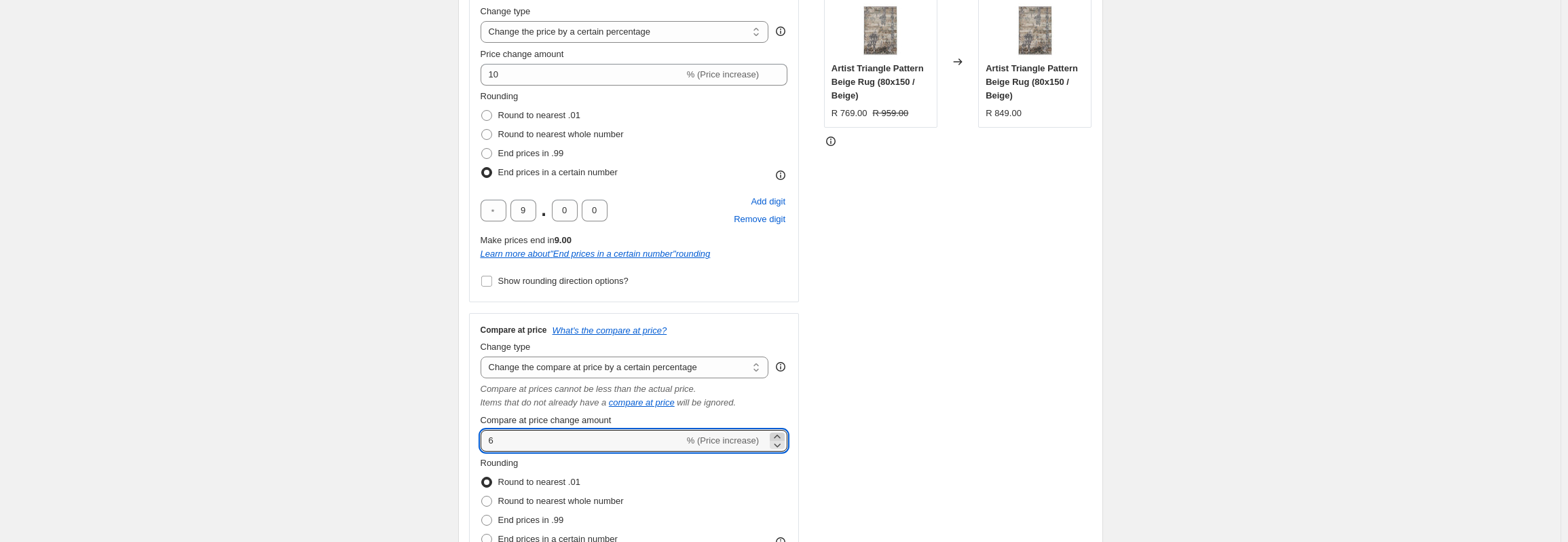
click at [779, 435] on icon at bounding box center [777, 436] width 13 height 13
type input "10"
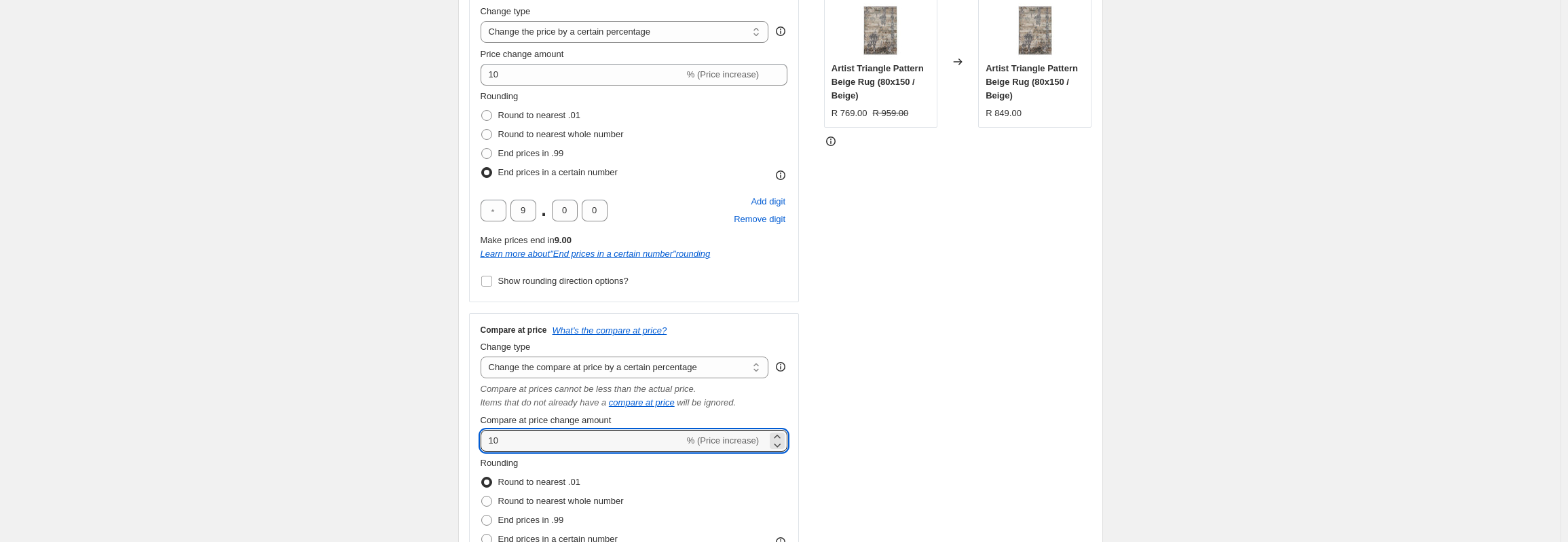
click at [764, 474] on div "Rounding Round to nearest .01 Round to nearest whole number End prices in .99 E…" at bounding box center [635, 501] width 308 height 92
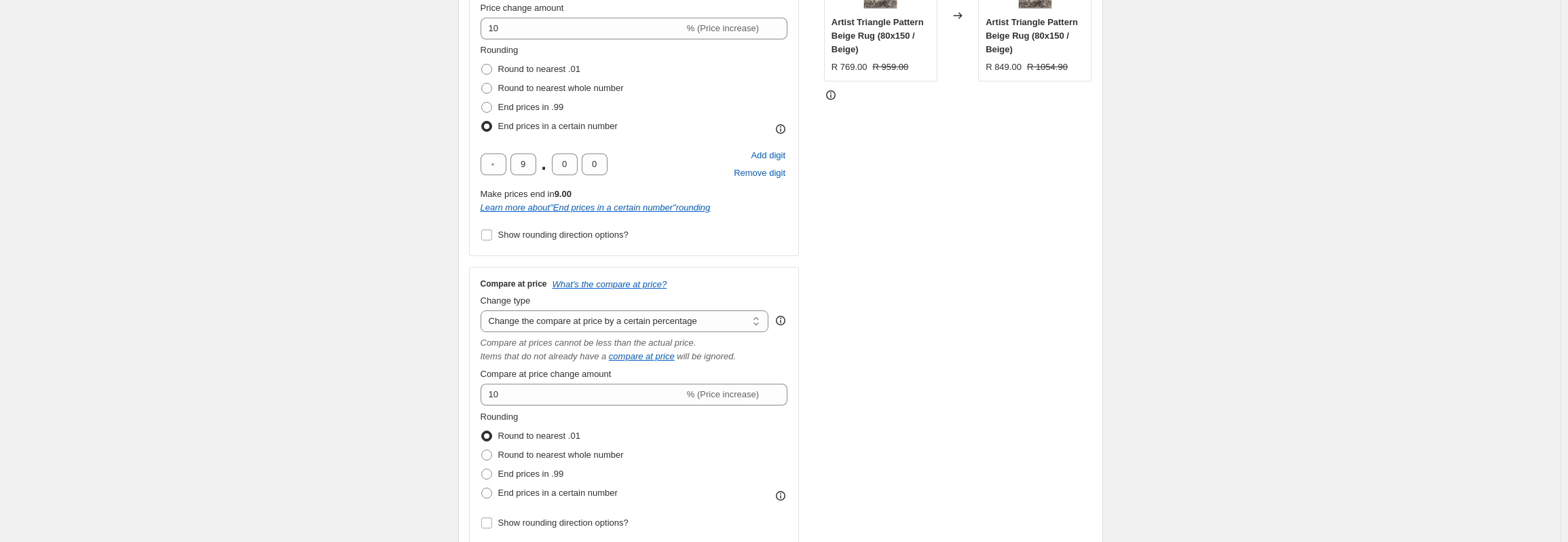
scroll to position [339, 0]
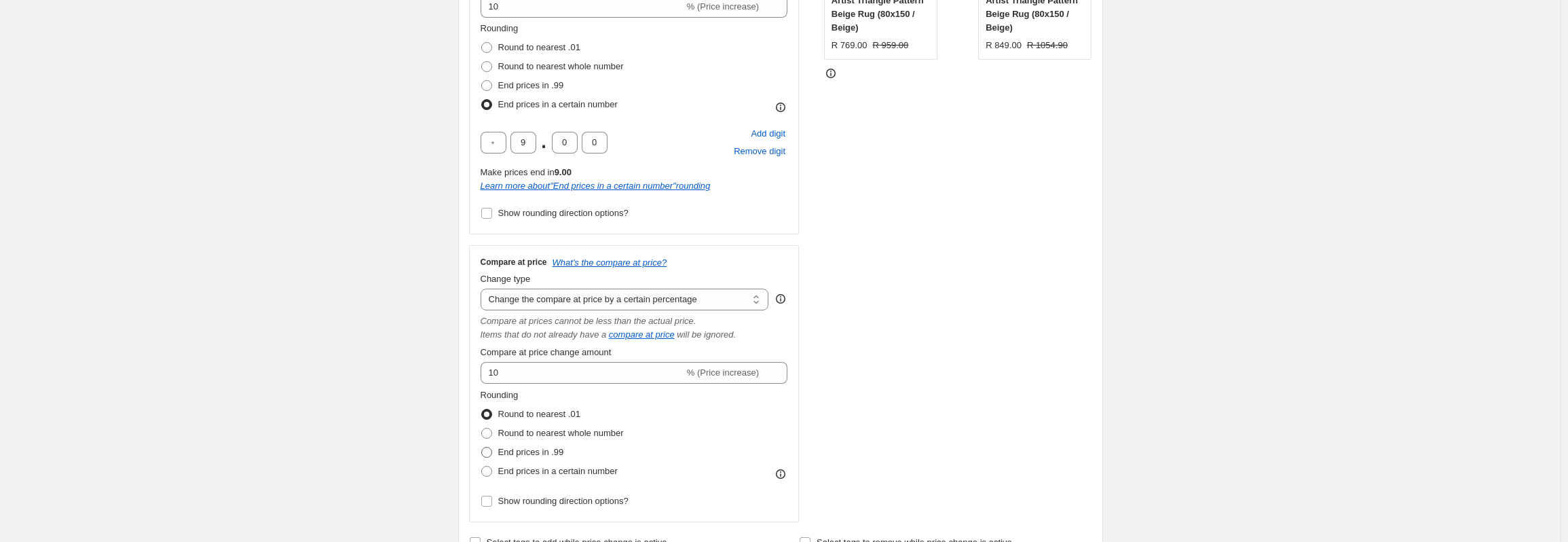
click at [520, 451] on span "End prices in .99" at bounding box center [531, 452] width 66 height 10
click at [482, 447] on input "End prices in .99" at bounding box center [482, 447] width 1 height 1
radio input "true"
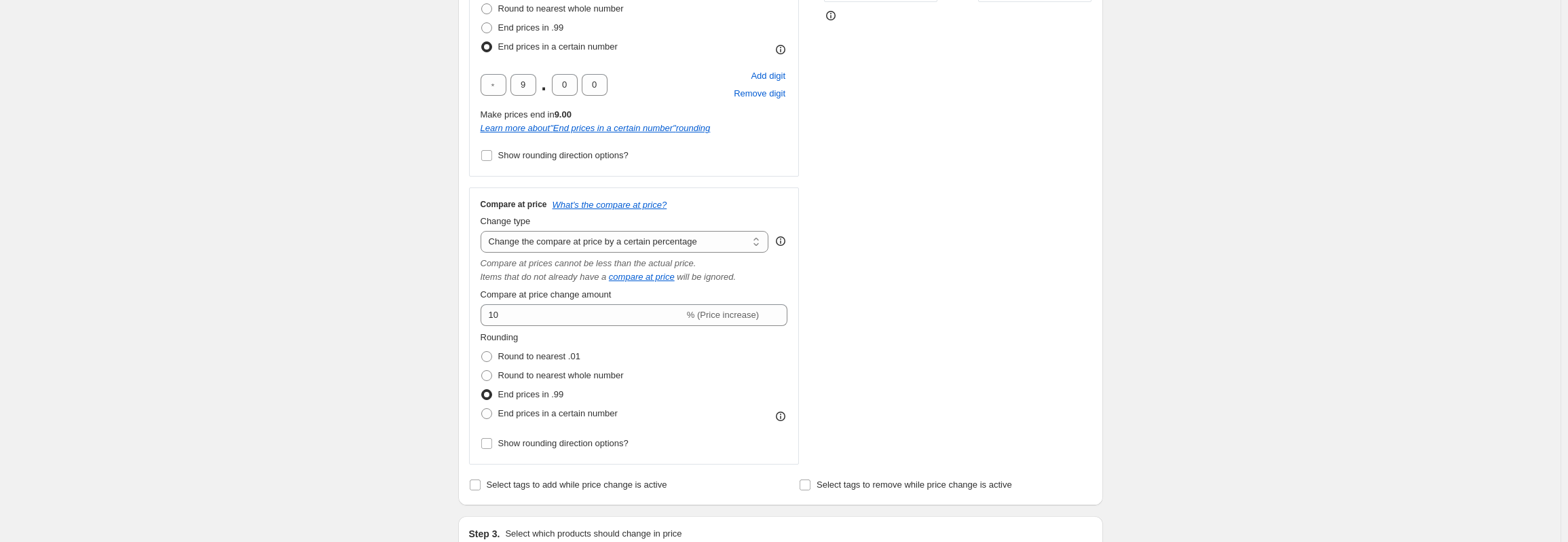
scroll to position [475, 0]
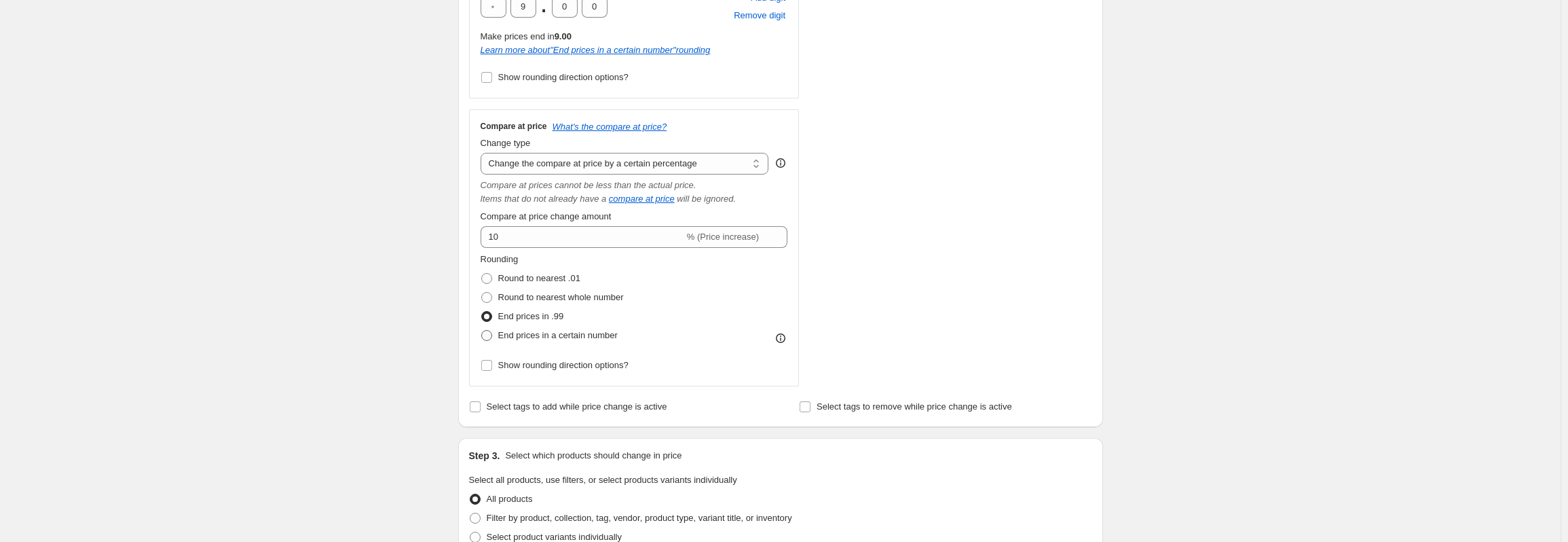
click at [607, 340] on span "End prices in a certain number" at bounding box center [558, 335] width 119 height 10
click at [482, 331] on input "End prices in a certain number" at bounding box center [482, 330] width 1 height 1
radio input "true"
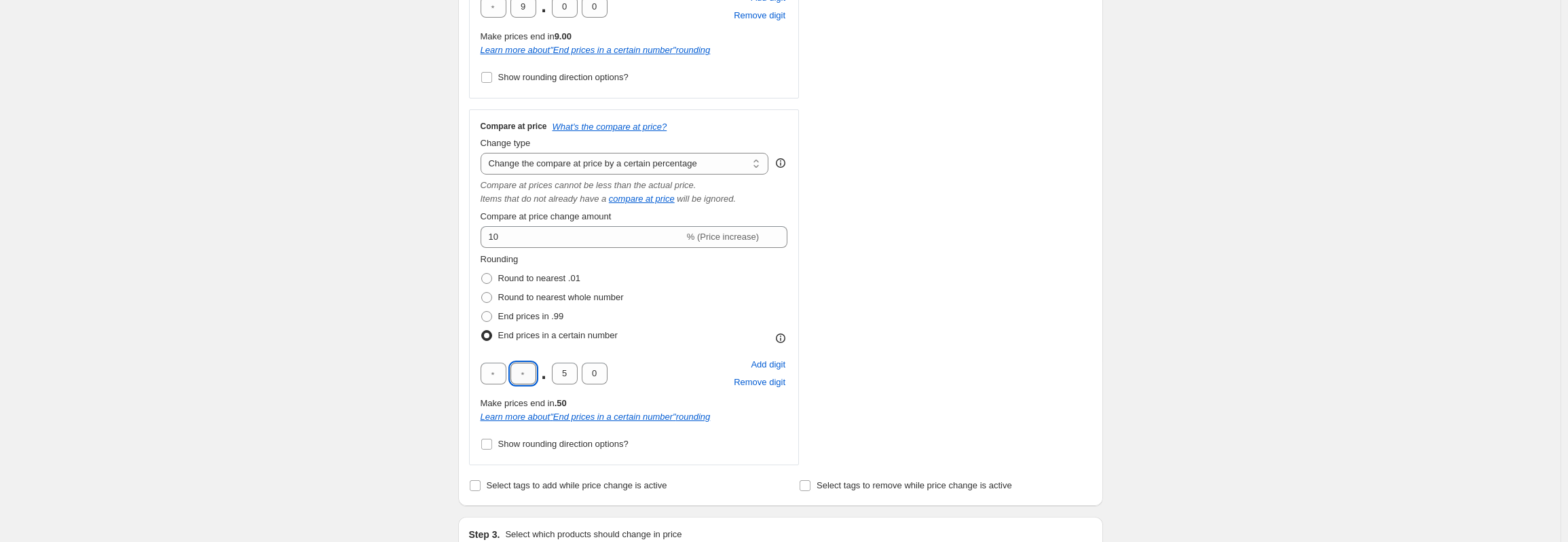
click at [525, 377] on input "text" at bounding box center [523, 373] width 26 height 21
type input "9"
click at [565, 368] on input "5" at bounding box center [564, 373] width 26 height 21
type input "0"
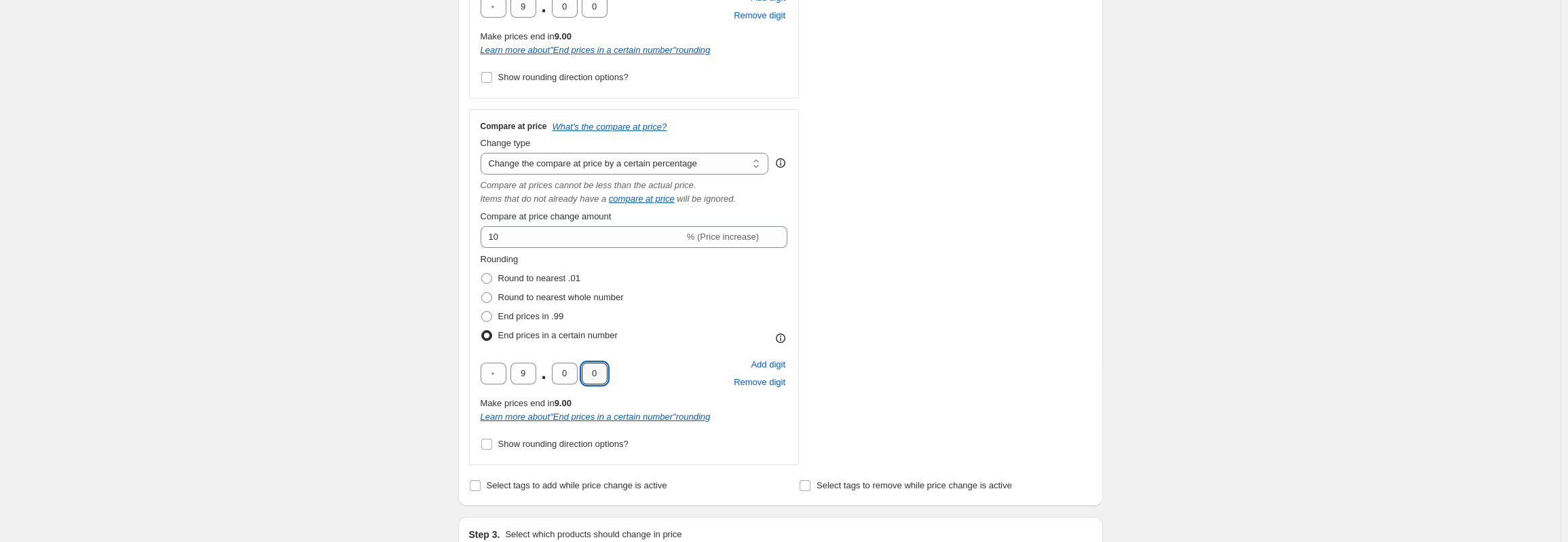
click at [843, 278] on div "STOREFRONT EXAMPLE Artist Triangle Pattern Beige Rug (80x150 / Beige) R 769.00 …" at bounding box center [958, 119] width 268 height 690
click at [952, 282] on div "STOREFRONT EXAMPLE Artist Triangle Pattern Beige Rug (80x150 / Beige) R 769.00 …" at bounding box center [958, 119] width 268 height 690
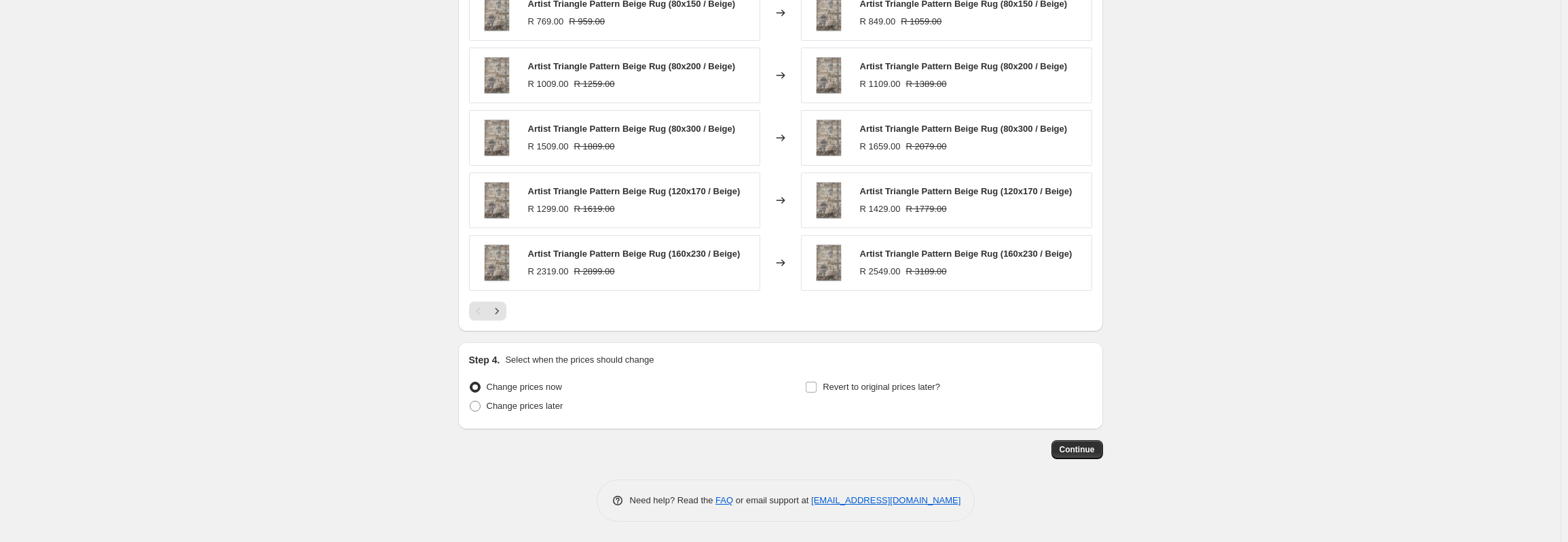
scroll to position [1174, 0]
click at [1074, 454] on span "Continue" at bounding box center [1077, 449] width 35 height 11
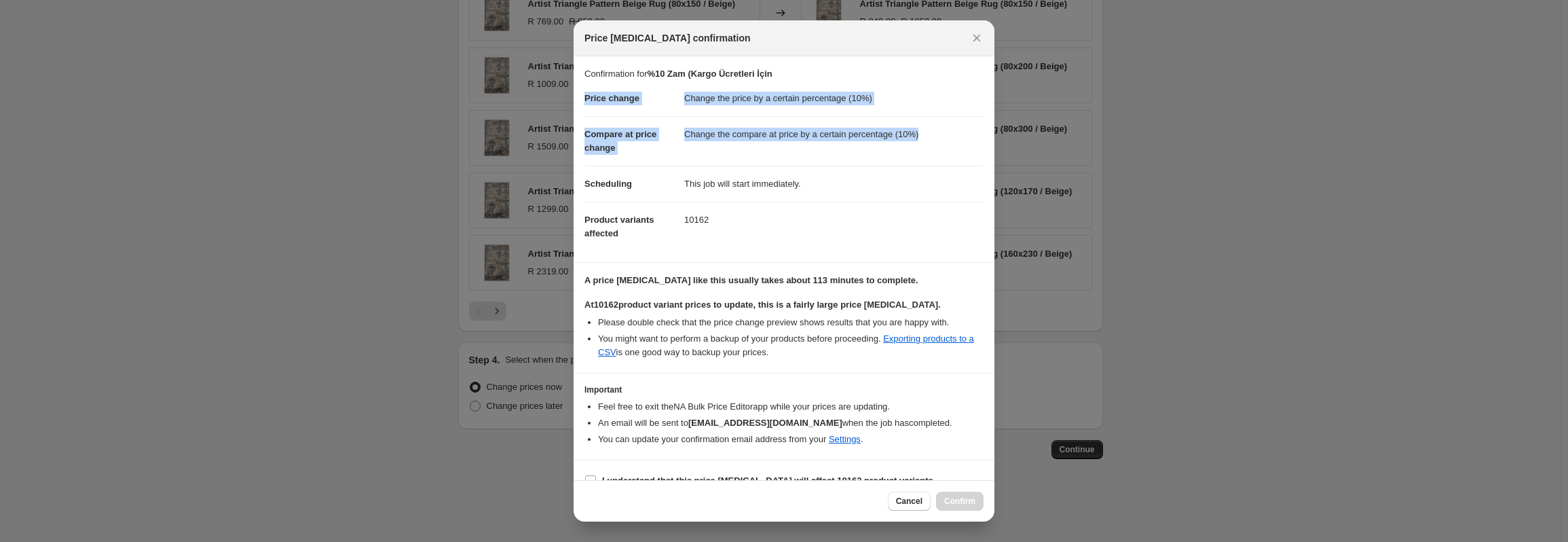
drag, startPoint x: 924, startPoint y: 130, endPoint x: 585, endPoint y: 91, distance: 341.2
click at [585, 91] on dl "Price change Change the price by a certain percentage (10%) Compare at price ch…" at bounding box center [784, 166] width 399 height 170
copy dl "Price change Change the price by a certain percentage (10%) Compare at price ch…"
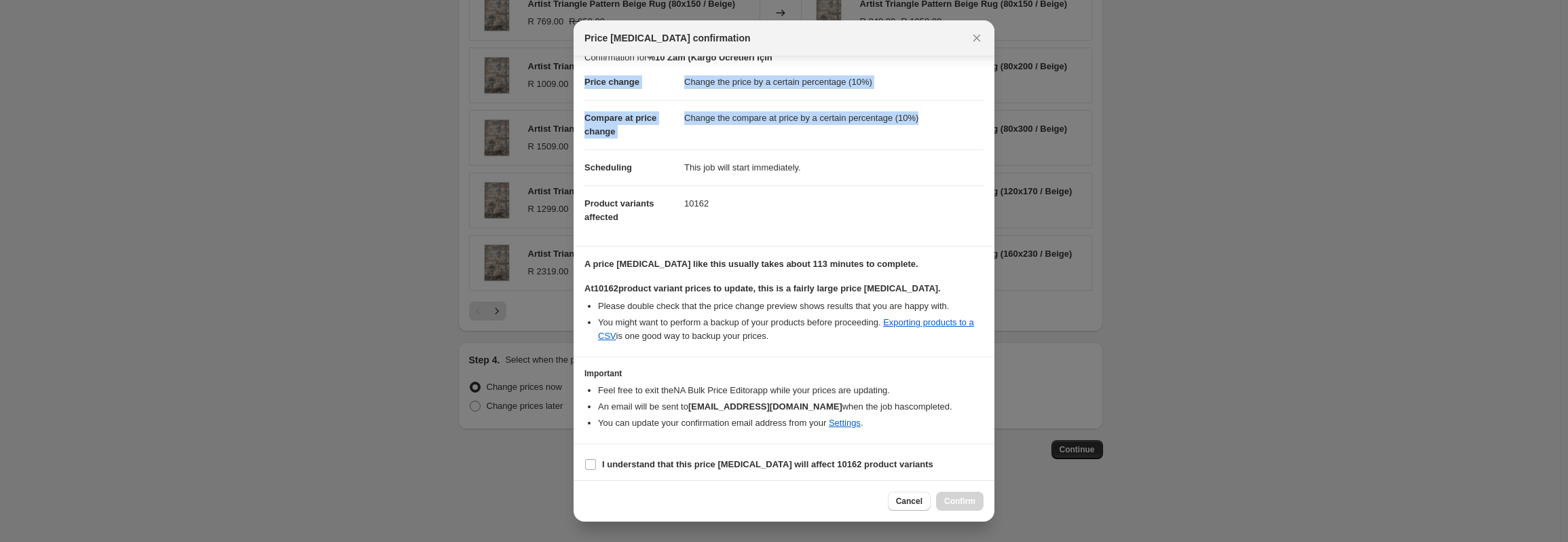
scroll to position [21, 0]
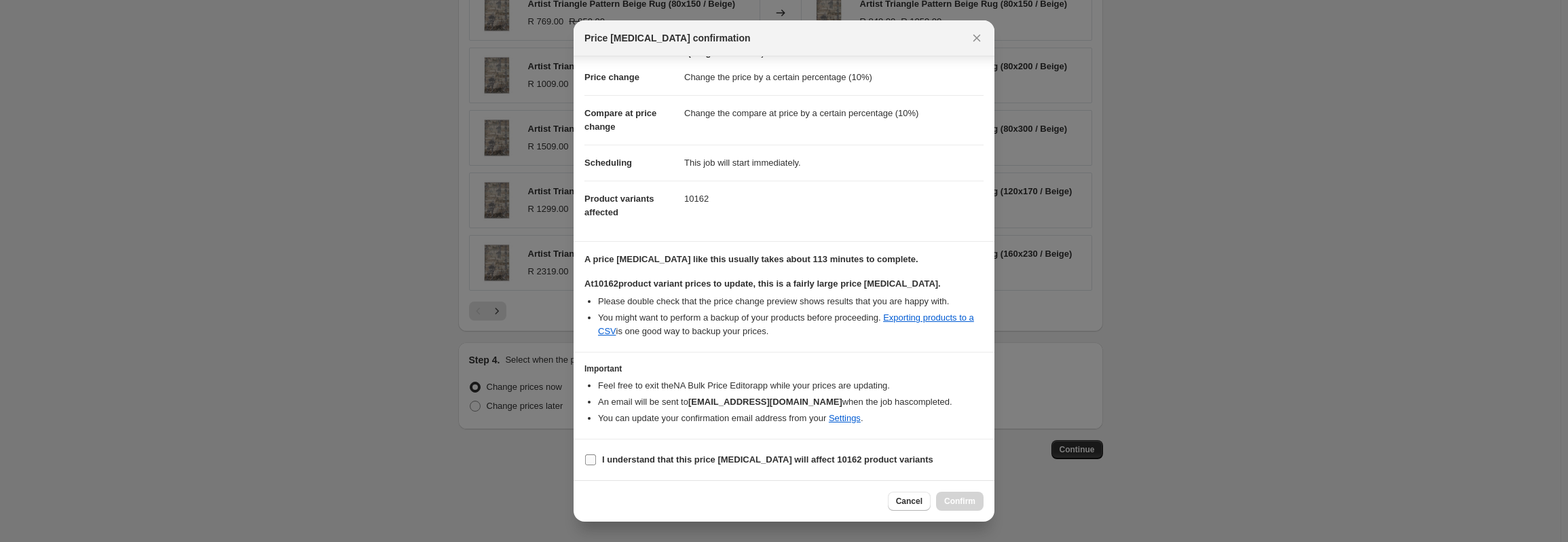
click at [727, 454] on b "I understand that this price change job will affect 10162 product variants" at bounding box center [768, 460] width 331 height 10
click at [596, 454] on input "I understand that this price change job will affect 10162 product variants" at bounding box center [591, 460] width 11 height 11
checkbox input "true"
click at [971, 501] on span "Confirm" at bounding box center [960, 501] width 31 height 11
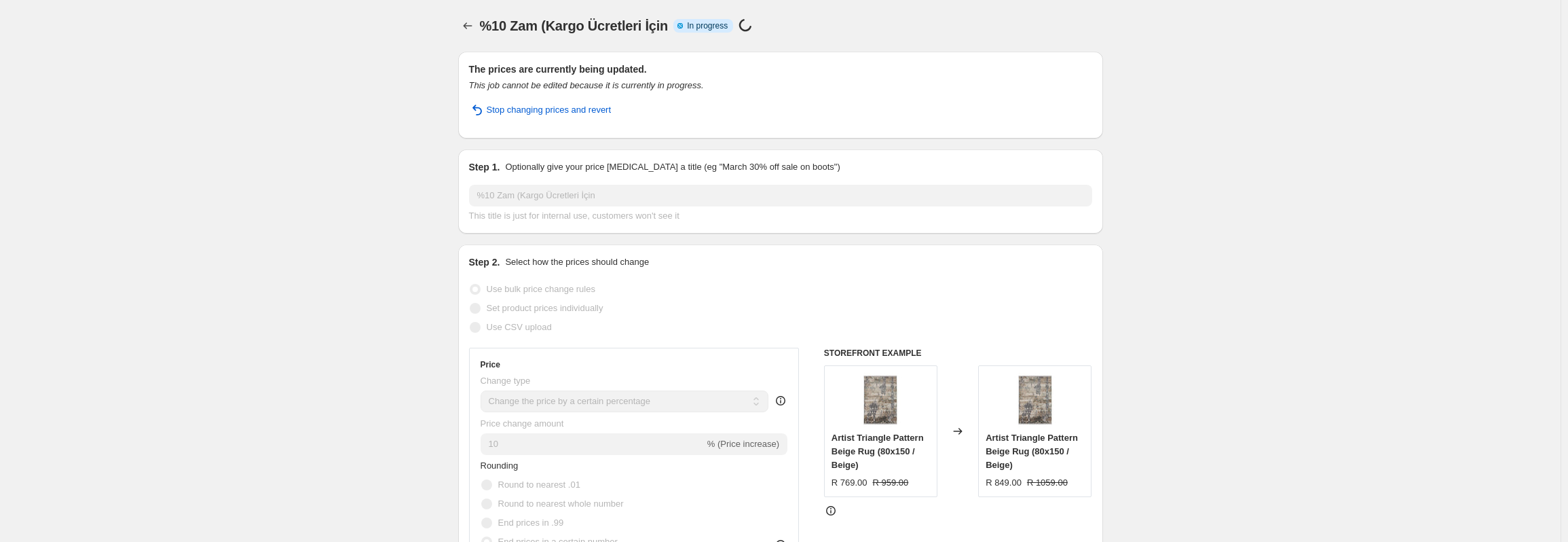
scroll to position [68, 0]
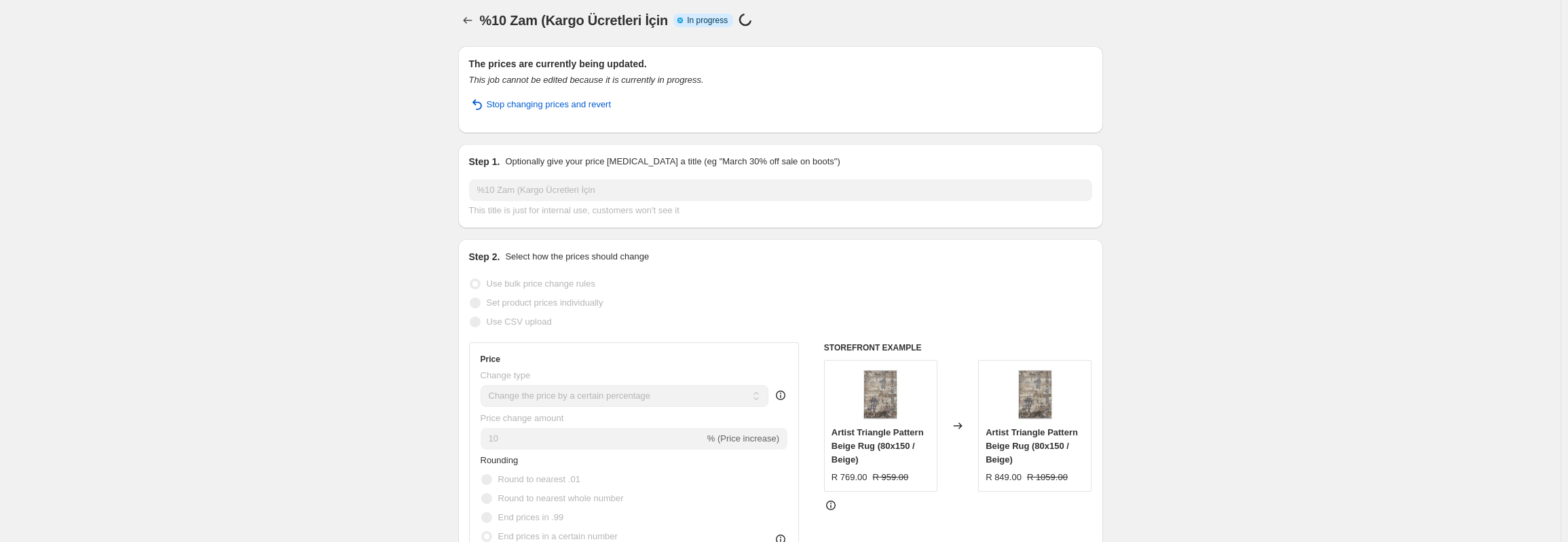
scroll to position [0, 0]
